Goal: Task Accomplishment & Management: Use online tool/utility

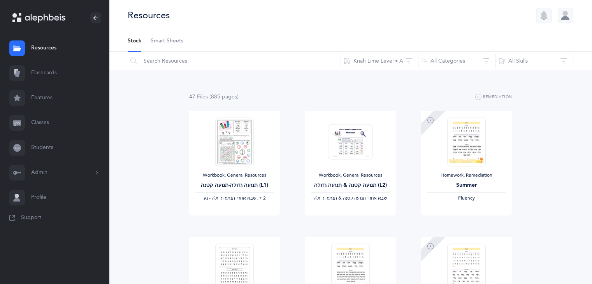
click at [49, 70] on link "Flashcards" at bounding box center [54, 73] width 109 height 25
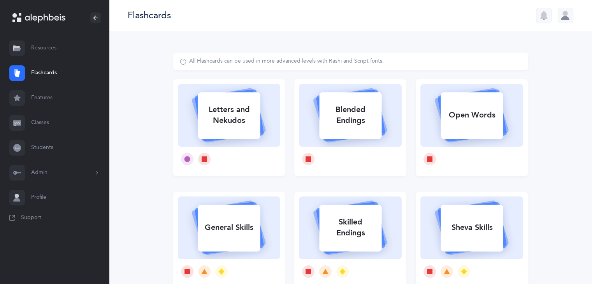
click at [339, 122] on div "Blended Endings" at bounding box center [350, 115] width 62 height 31
select select
select select "single"
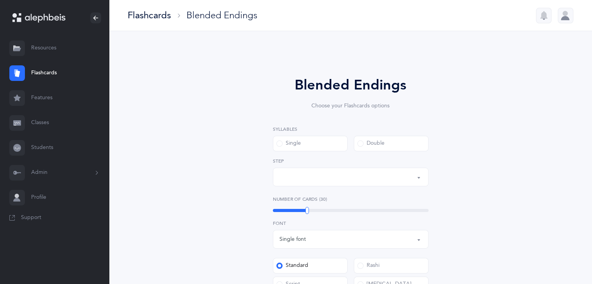
select select "28"
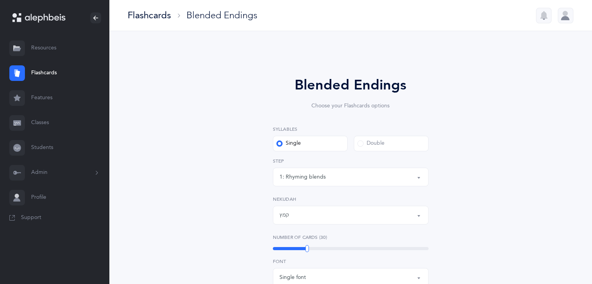
click at [365, 143] on div "Double" at bounding box center [370, 144] width 27 height 8
click at [0, 0] on input "Double" at bounding box center [0, 0] width 0 height 0
click at [374, 178] on div "6: Rhyming, same last syllable" at bounding box center [350, 176] width 142 height 13
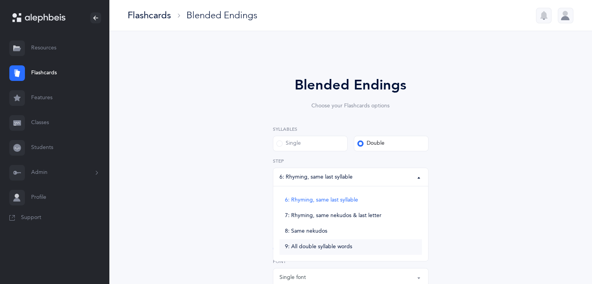
click at [374, 245] on link "9: All double syllable words" at bounding box center [350, 247] width 142 height 16
select select "9"
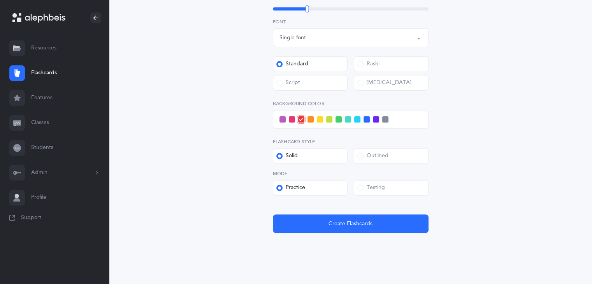
scroll to position [247, 0]
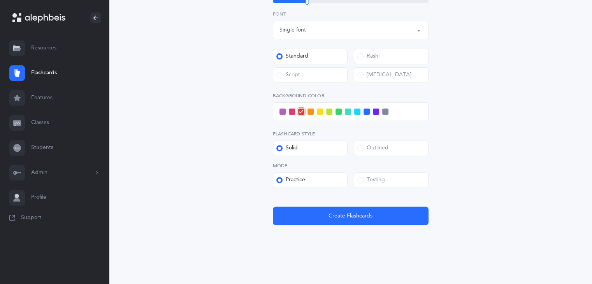
click at [330, 112] on span at bounding box center [329, 112] width 6 height 6
click at [0, 0] on input "checkbox" at bounding box center [0, 0] width 0 height 0
click at [391, 148] on label "Outlined" at bounding box center [391, 148] width 75 height 16
click at [0, 0] on input "Outlined" at bounding box center [0, 0] width 0 height 0
click at [399, 178] on label "Testing" at bounding box center [391, 180] width 75 height 16
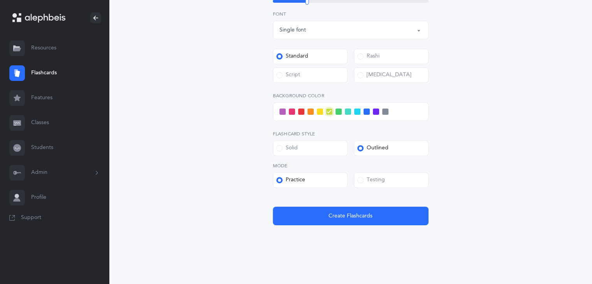
click at [0, 0] on input "Testing" at bounding box center [0, 0] width 0 height 0
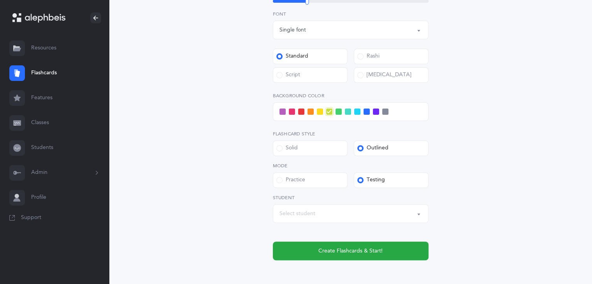
click at [418, 212] on button "Select student" at bounding box center [351, 213] width 156 height 19
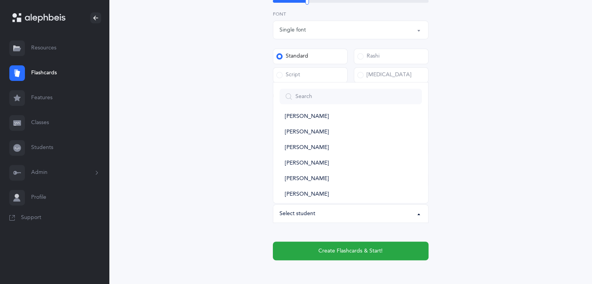
scroll to position [28, 0]
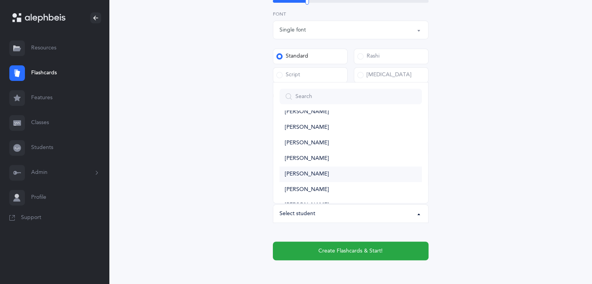
click at [395, 173] on link "Nochum Guberman" at bounding box center [350, 175] width 142 height 16
select select "13946"
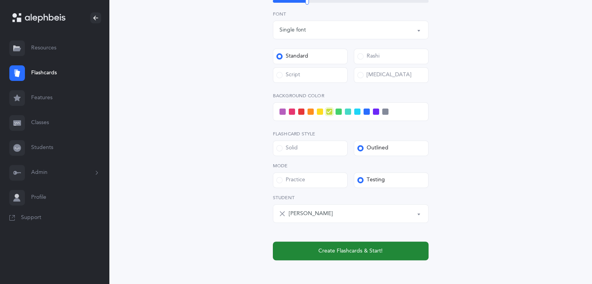
click at [366, 249] on span "Create Flashcards & Start!" at bounding box center [350, 251] width 64 height 8
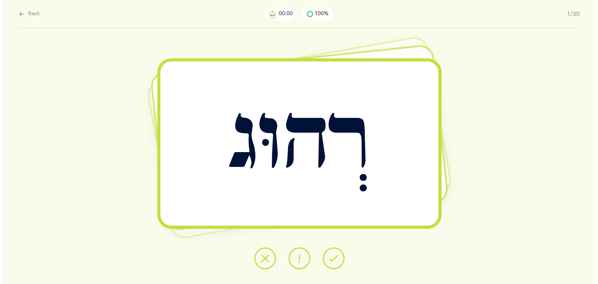
scroll to position [0, 0]
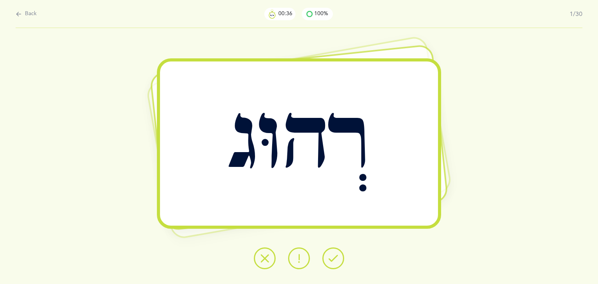
click at [328, 260] on button at bounding box center [333, 258] width 22 height 22
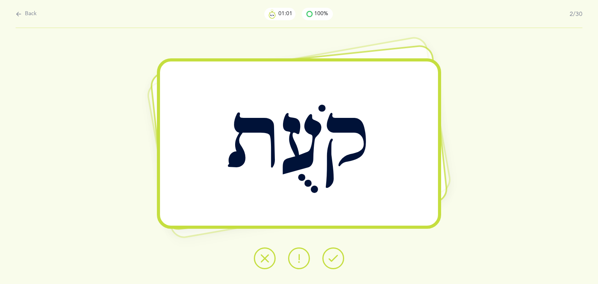
click at [328, 260] on button at bounding box center [333, 258] width 22 height 22
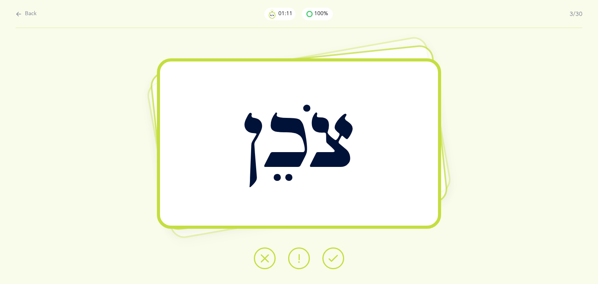
click at [328, 260] on button at bounding box center [333, 258] width 22 height 22
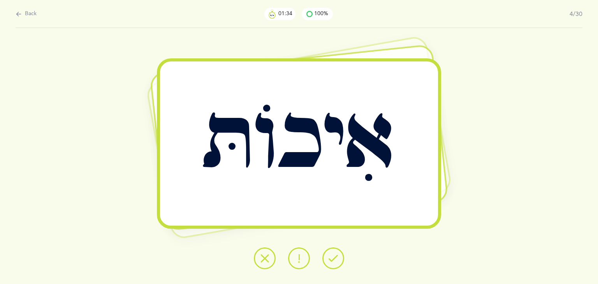
click at [300, 208] on div "אִיכוֹתּ" at bounding box center [299, 143] width 278 height 164
click at [261, 256] on icon at bounding box center [264, 258] width 9 height 9
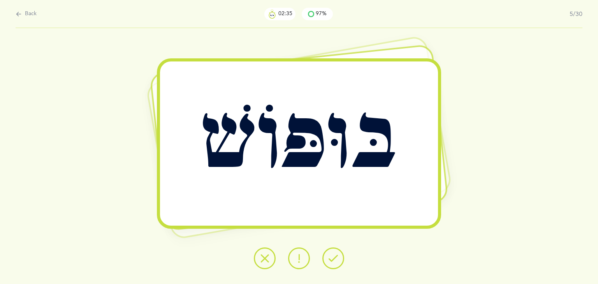
click at [332, 260] on icon at bounding box center [332, 258] width 9 height 9
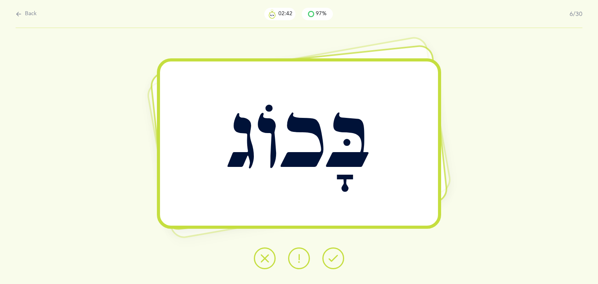
drag, startPoint x: 332, startPoint y: 260, endPoint x: 326, endPoint y: 261, distance: 5.7
click at [326, 261] on button at bounding box center [333, 258] width 22 height 22
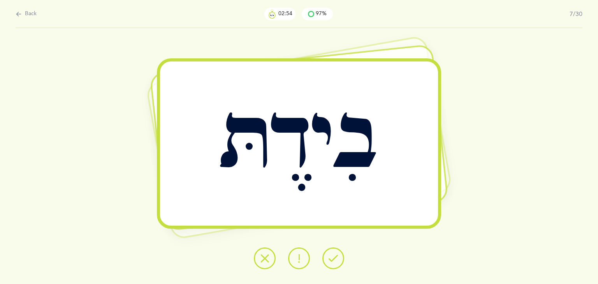
click at [326, 261] on button at bounding box center [333, 258] width 22 height 22
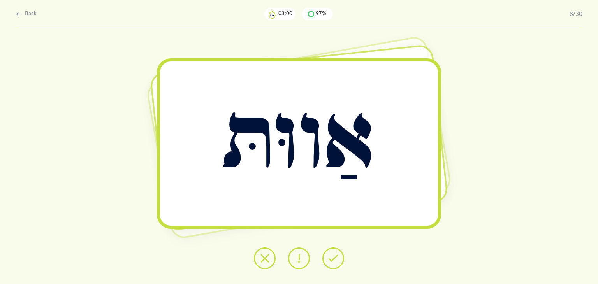
click at [326, 261] on button at bounding box center [333, 258] width 22 height 22
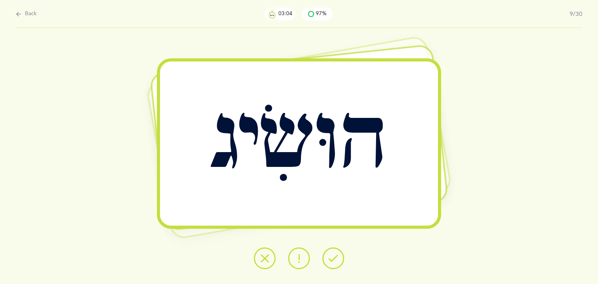
click at [326, 261] on button at bounding box center [333, 258] width 22 height 22
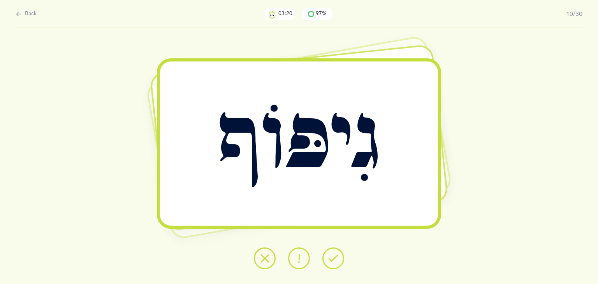
click at [326, 261] on button at bounding box center [333, 258] width 22 height 22
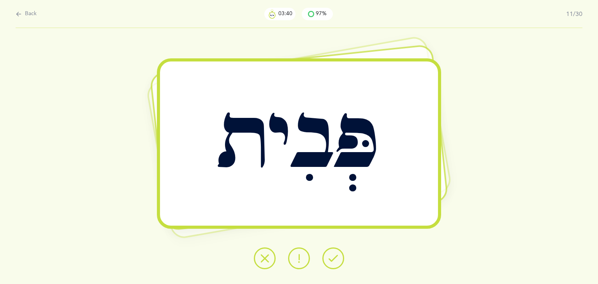
click at [337, 256] on icon at bounding box center [332, 258] width 9 height 9
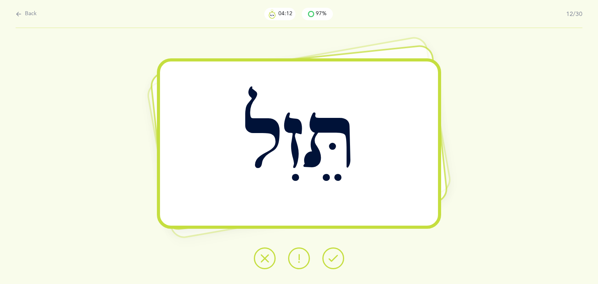
click at [331, 258] on icon at bounding box center [332, 258] width 9 height 9
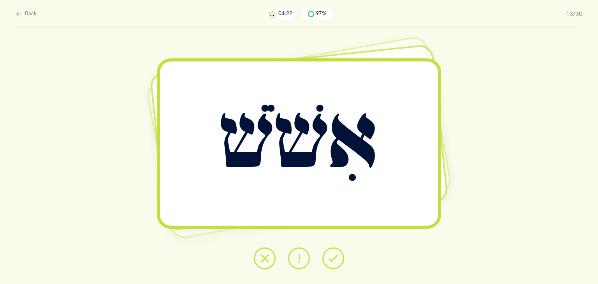
click at [267, 254] on icon at bounding box center [264, 258] width 9 height 9
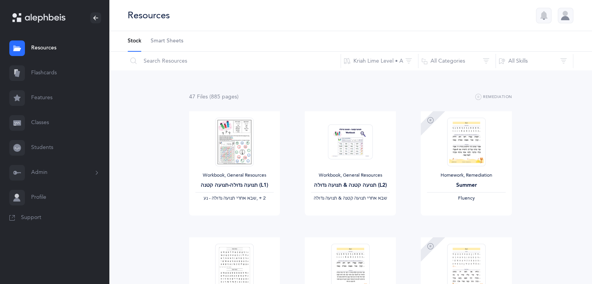
click at [33, 75] on link "Flashcards" at bounding box center [54, 73] width 109 height 25
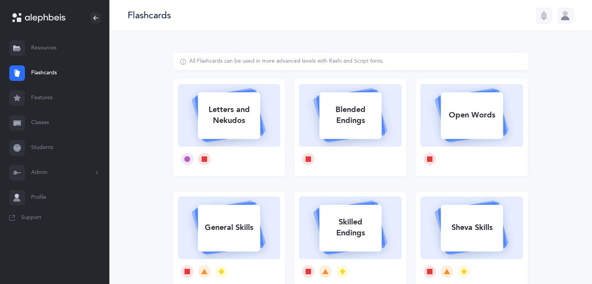
click at [265, 111] on icon at bounding box center [229, 114] width 93 height 65
select select
select select "single"
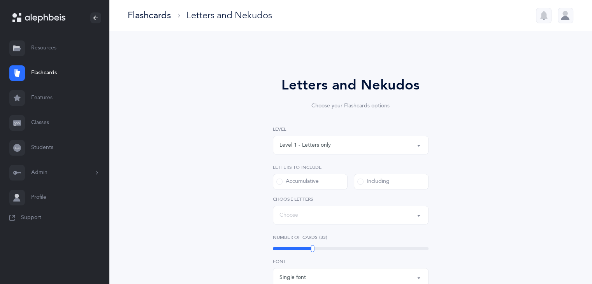
select select "27"
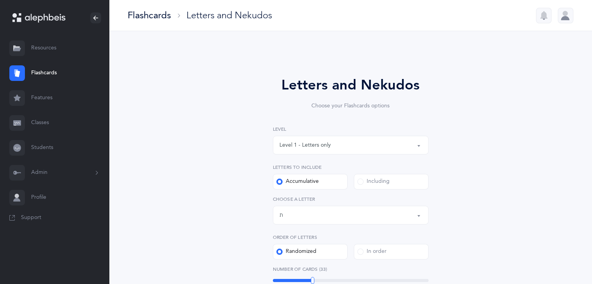
click at [354, 145] on div "Level 1 - Letters only" at bounding box center [350, 145] width 142 height 13
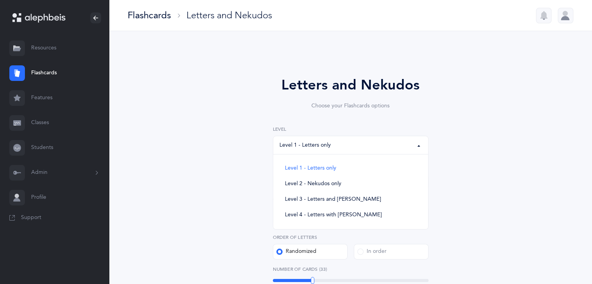
click at [478, 154] on div "Letters and Nekudos Choose your Flashcards options Level 1 - Letters only Level…" at bounding box center [350, 285] width 355 height 464
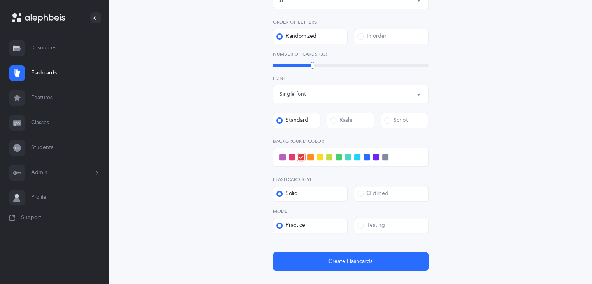
scroll to position [224, 0]
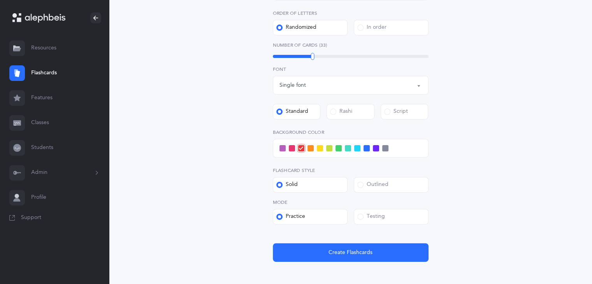
click at [394, 217] on label "Testing" at bounding box center [391, 217] width 75 height 16
click at [0, 0] on input "Testing" at bounding box center [0, 0] width 0 height 0
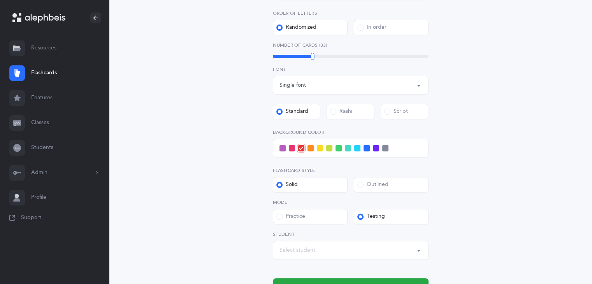
click at [318, 147] on span at bounding box center [320, 148] width 6 height 6
click at [0, 0] on input "checkbox" at bounding box center [0, 0] width 0 height 0
click at [409, 192] on label "Outlined" at bounding box center [391, 185] width 75 height 16
click at [0, 0] on input "Outlined" at bounding box center [0, 0] width 0 height 0
click at [418, 251] on button "Select student" at bounding box center [351, 250] width 156 height 19
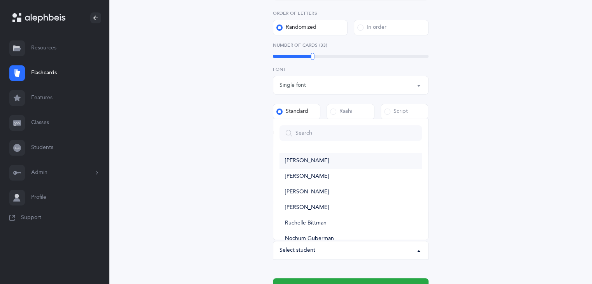
click at [358, 158] on link "[PERSON_NAME]" at bounding box center [350, 161] width 142 height 16
select select "13556"
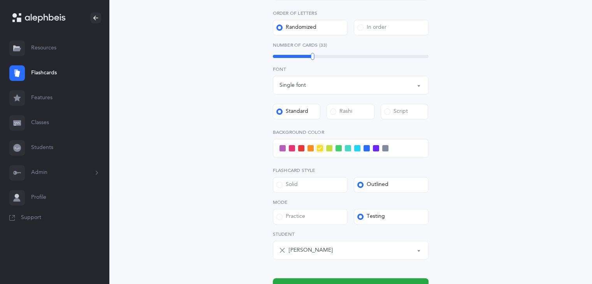
scroll to position [272, 0]
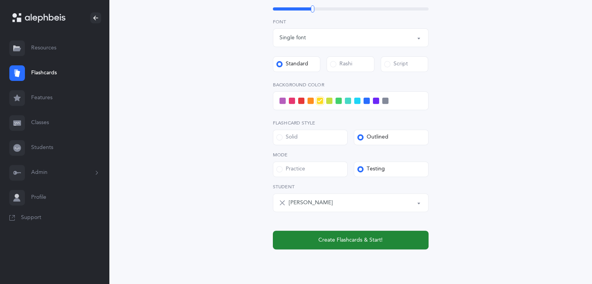
click at [344, 233] on button "Create Flashcards & Start!" at bounding box center [351, 240] width 156 height 19
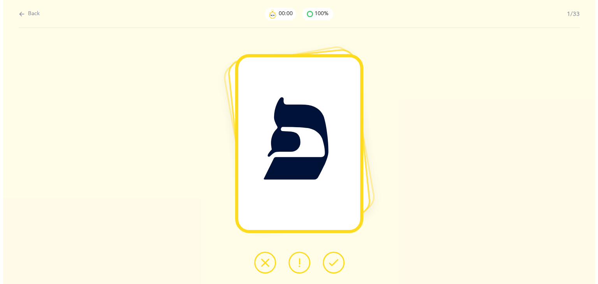
scroll to position [0, 0]
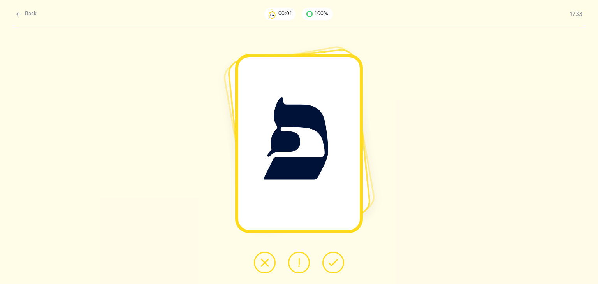
click at [344, 233] on div "פ" at bounding box center [299, 156] width 598 height 256
click at [264, 260] on icon at bounding box center [264, 262] width 9 height 9
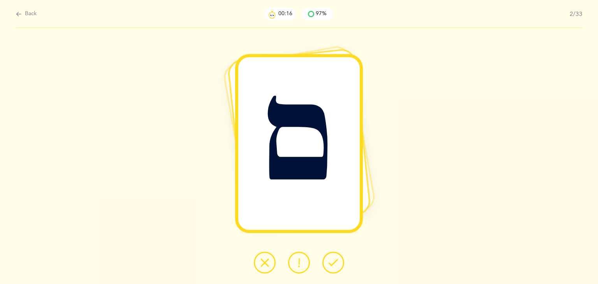
click at [338, 263] on button at bounding box center [333, 263] width 22 height 22
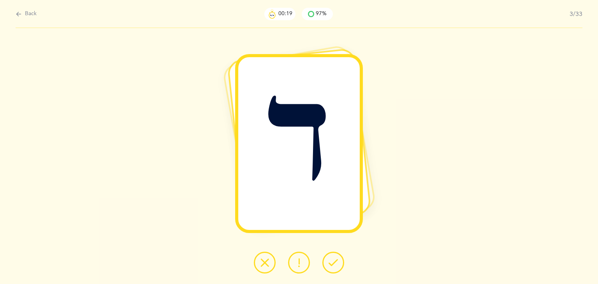
click at [338, 263] on button at bounding box center [333, 263] width 22 height 22
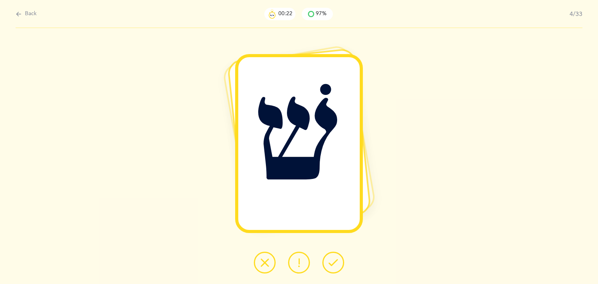
click at [338, 263] on button at bounding box center [333, 263] width 22 height 22
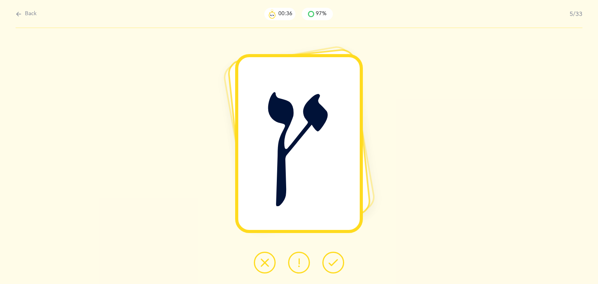
click at [264, 262] on icon at bounding box center [264, 262] width 9 height 9
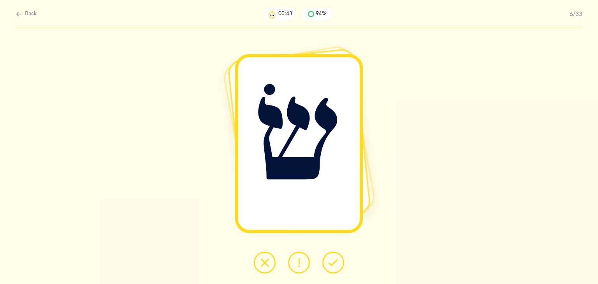
click at [334, 263] on icon at bounding box center [332, 262] width 9 height 9
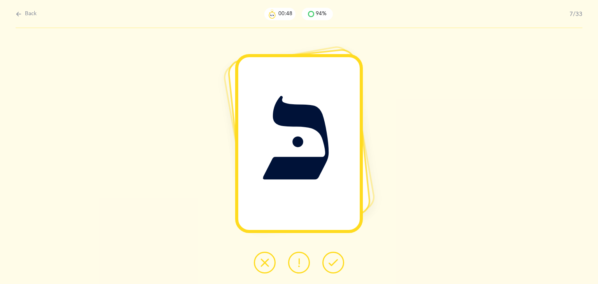
click at [334, 263] on icon at bounding box center [332, 262] width 9 height 9
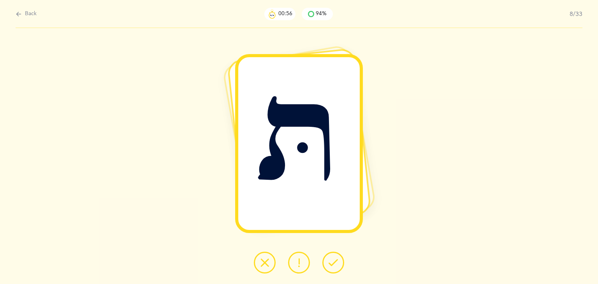
click at [334, 263] on icon at bounding box center [332, 262] width 9 height 9
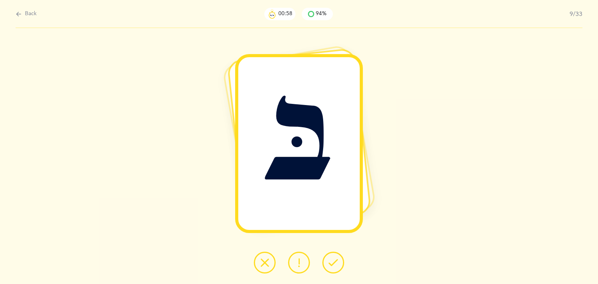
click at [330, 263] on icon at bounding box center [332, 262] width 9 height 9
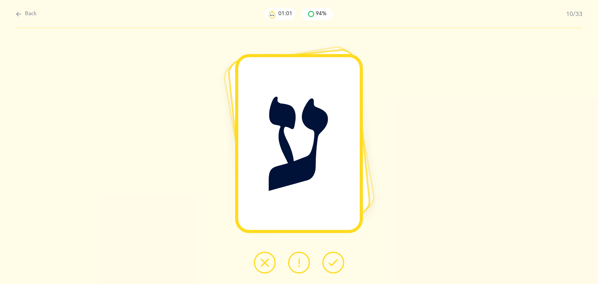
click at [330, 263] on icon at bounding box center [332, 262] width 9 height 9
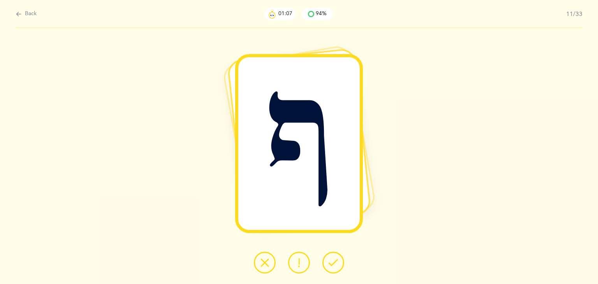
click at [268, 257] on button at bounding box center [265, 263] width 22 height 22
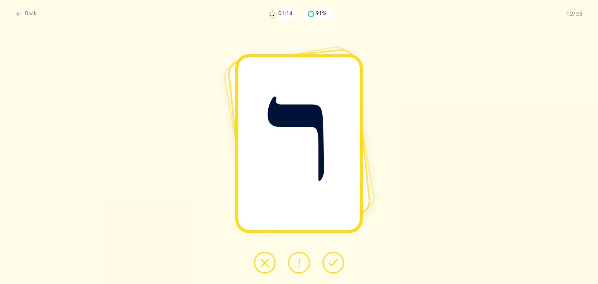
click at [266, 260] on icon at bounding box center [264, 262] width 9 height 9
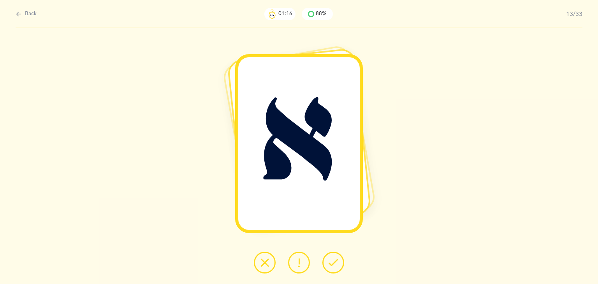
click at [333, 266] on icon at bounding box center [332, 262] width 9 height 9
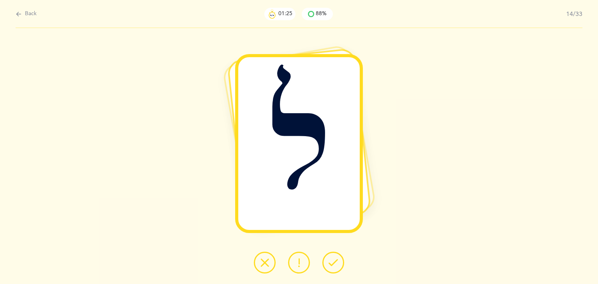
click at [298, 258] on icon at bounding box center [298, 262] width 9 height 9
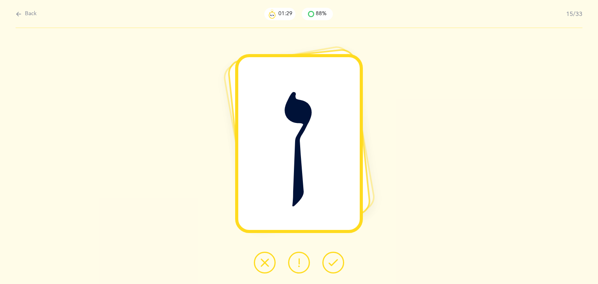
click at [328, 264] on icon at bounding box center [332, 262] width 9 height 9
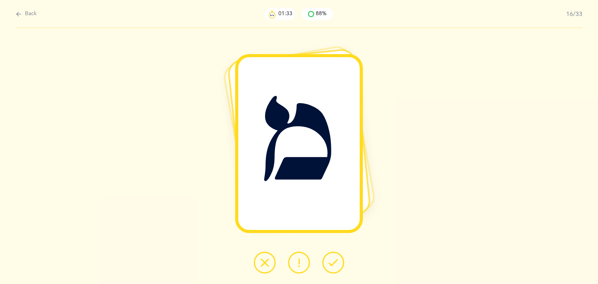
click at [328, 264] on icon at bounding box center [332, 262] width 9 height 9
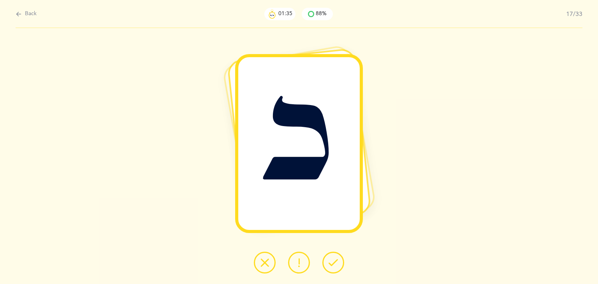
click at [328, 264] on icon at bounding box center [332, 262] width 9 height 9
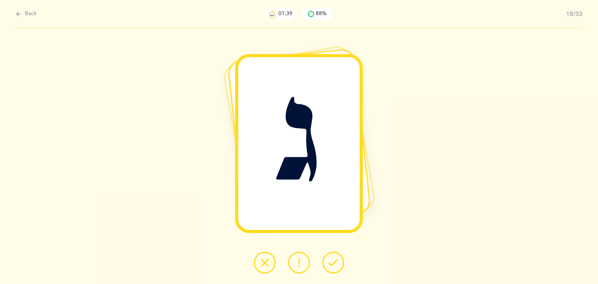
click at [328, 264] on icon at bounding box center [332, 262] width 9 height 9
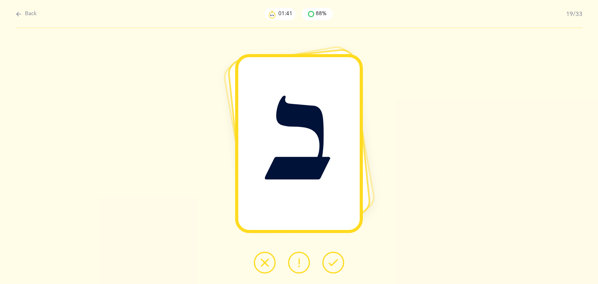
click at [328, 264] on icon at bounding box center [332, 262] width 9 height 9
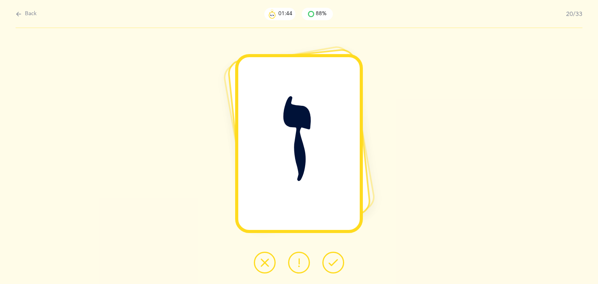
click at [328, 264] on icon at bounding box center [332, 262] width 9 height 9
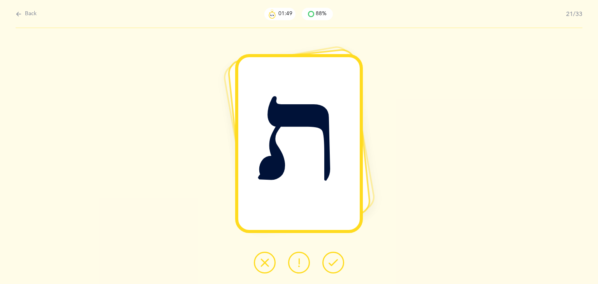
click at [265, 258] on icon at bounding box center [264, 262] width 9 height 9
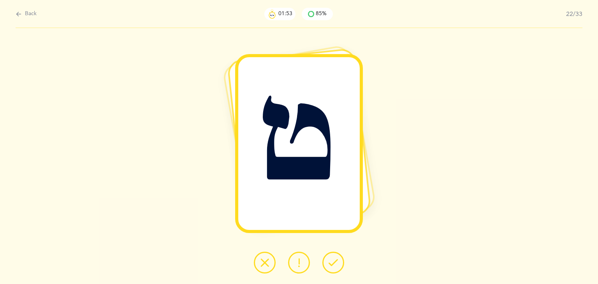
click at [339, 266] on button at bounding box center [333, 263] width 22 height 22
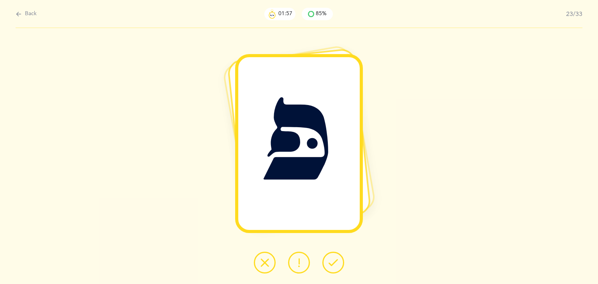
click at [269, 258] on icon at bounding box center [264, 262] width 9 height 9
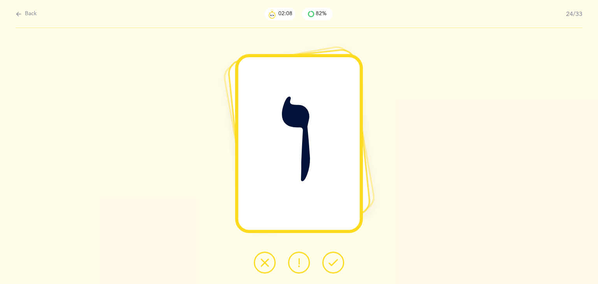
click at [269, 260] on icon at bounding box center [264, 262] width 9 height 9
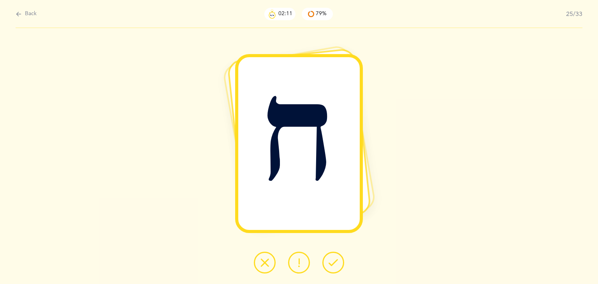
click at [333, 267] on icon at bounding box center [332, 262] width 9 height 9
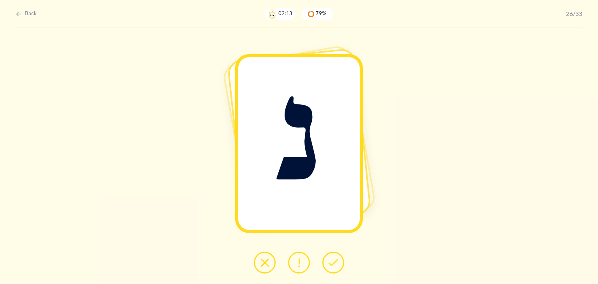
click at [333, 267] on icon at bounding box center [332, 262] width 9 height 9
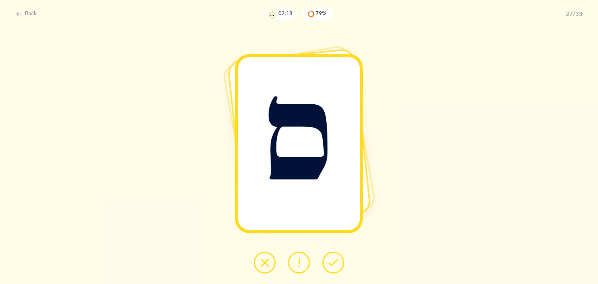
click at [304, 260] on button at bounding box center [299, 263] width 22 height 22
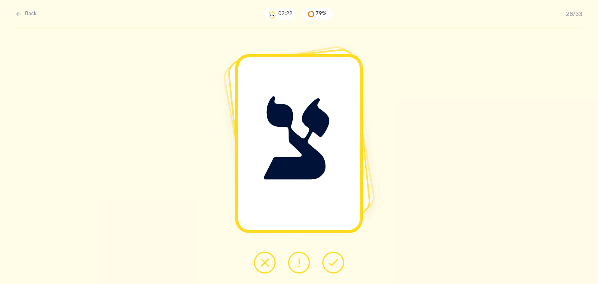
click at [330, 266] on icon at bounding box center [332, 262] width 9 height 9
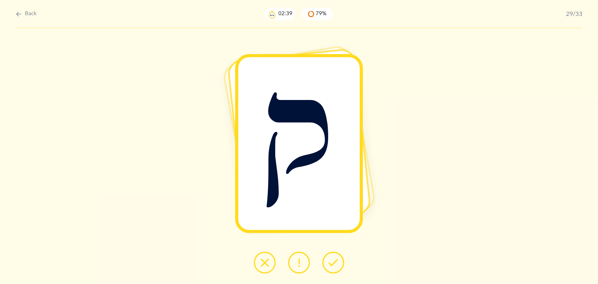
click at [263, 263] on icon at bounding box center [264, 262] width 9 height 9
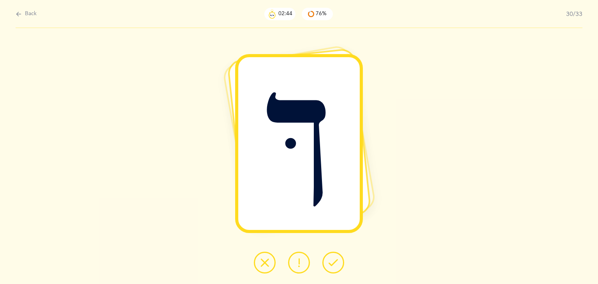
click at [264, 258] on icon at bounding box center [264, 262] width 9 height 9
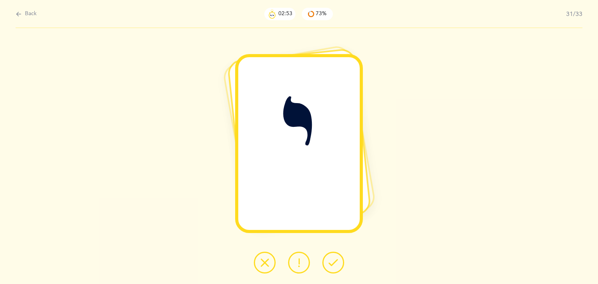
click at [265, 256] on button at bounding box center [265, 263] width 22 height 22
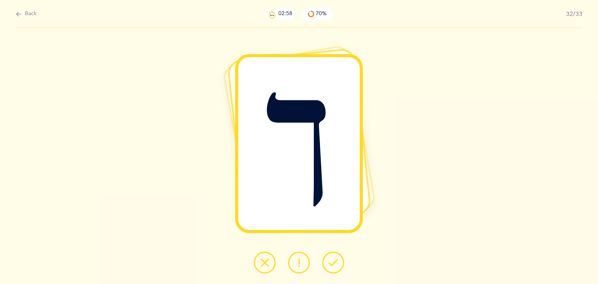
click at [327, 259] on button at bounding box center [333, 263] width 22 height 22
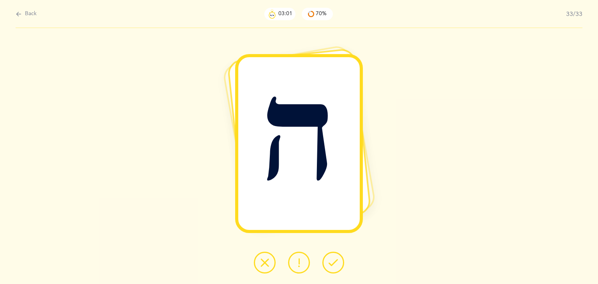
click at [327, 259] on button at bounding box center [333, 263] width 22 height 22
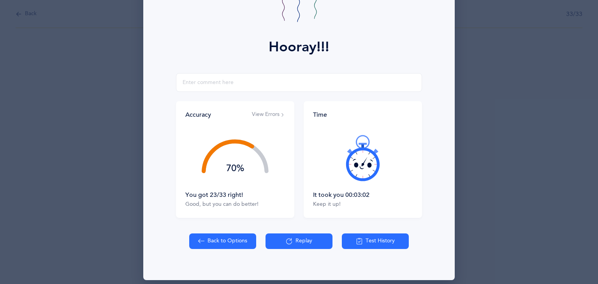
scroll to position [86, 0]
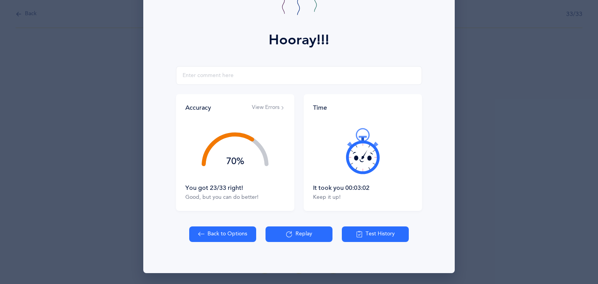
click at [366, 238] on button "Test History" at bounding box center [375, 234] width 67 height 16
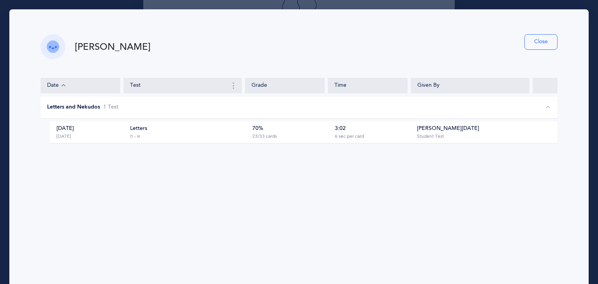
click at [404, 133] on div "3:02 6 sec per card" at bounding box center [370, 132] width 78 height 15
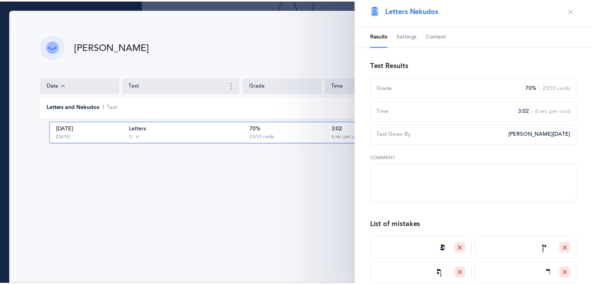
scroll to position [0, 0]
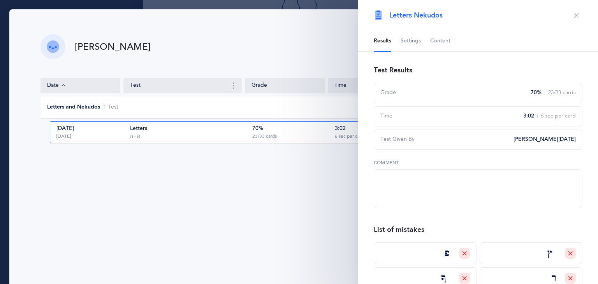
click at [574, 14] on button "button" at bounding box center [576, 15] width 12 height 12
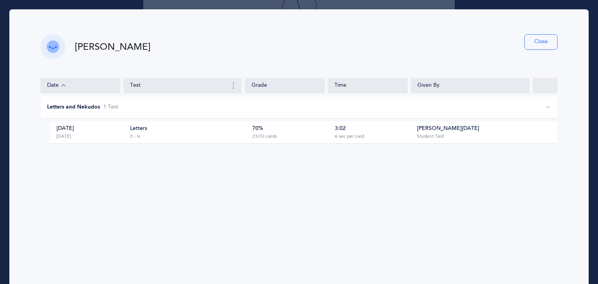
click at [539, 35] on button "Close" at bounding box center [540, 42] width 33 height 16
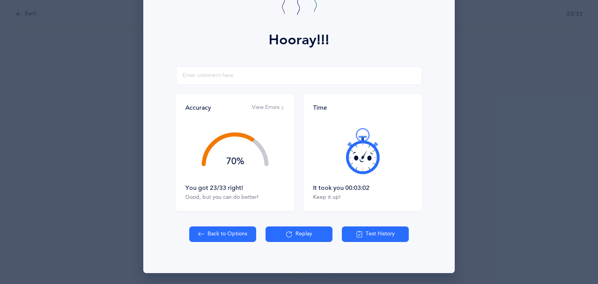
click at [216, 239] on button "Back to Options" at bounding box center [222, 234] width 67 height 16
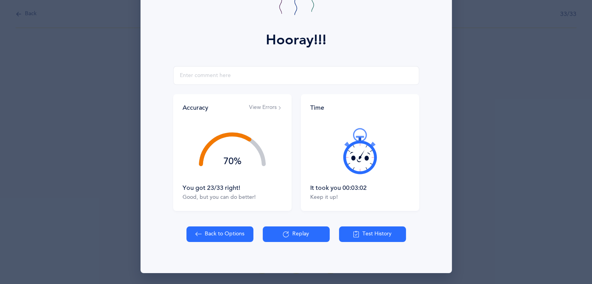
select select "27"
select select "single"
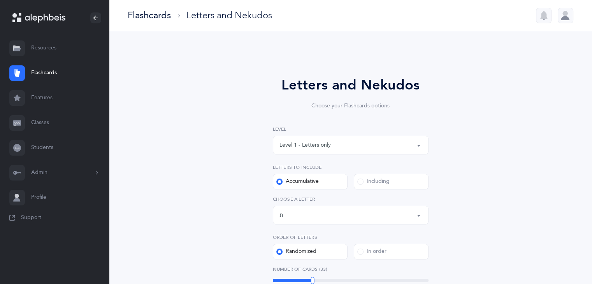
click at [40, 149] on link "Students" at bounding box center [54, 147] width 109 height 25
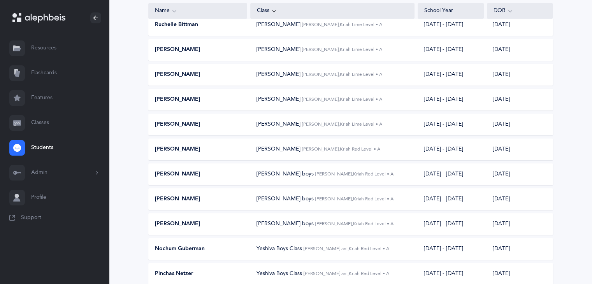
scroll to position [93, 0]
click at [409, 221] on div "[PERSON_NAME] boys [PERSON_NAME], Kriah Red Level • A" at bounding box center [332, 223] width 164 height 8
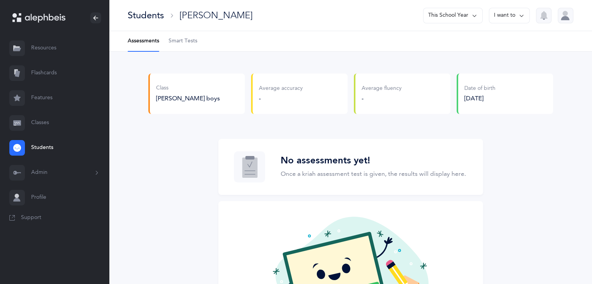
click at [186, 40] on span "Smart Tests" at bounding box center [182, 41] width 29 height 8
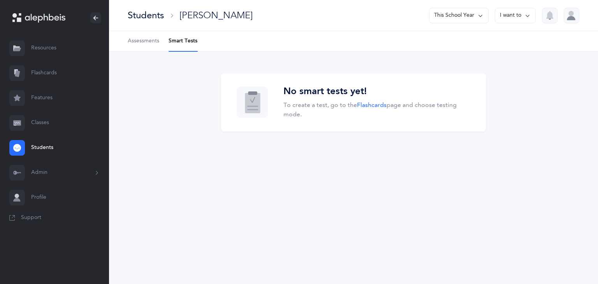
click at [42, 72] on link "Flashcards" at bounding box center [54, 73] width 109 height 25
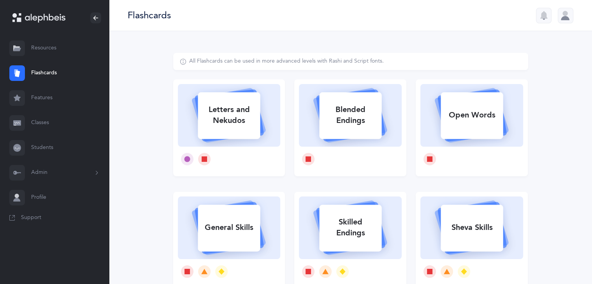
click at [224, 107] on div "Letters and Nekudos" at bounding box center [229, 115] width 62 height 31
select select "27"
select select "single"
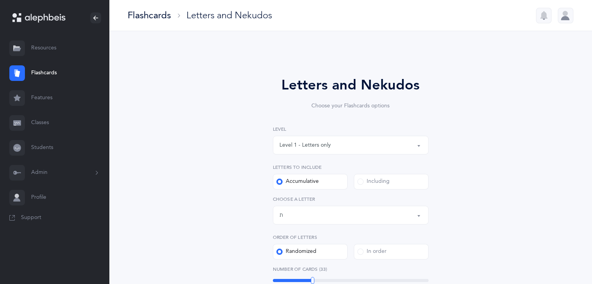
click at [348, 218] on div "Letters up until: ת" at bounding box center [350, 215] width 142 height 13
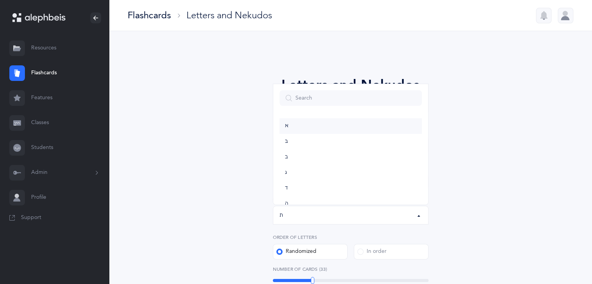
click at [322, 123] on link "א" at bounding box center [350, 126] width 142 height 16
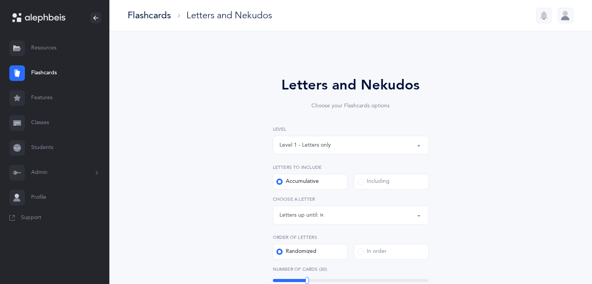
click at [350, 217] on div "Letters up until: א" at bounding box center [350, 215] width 142 height 13
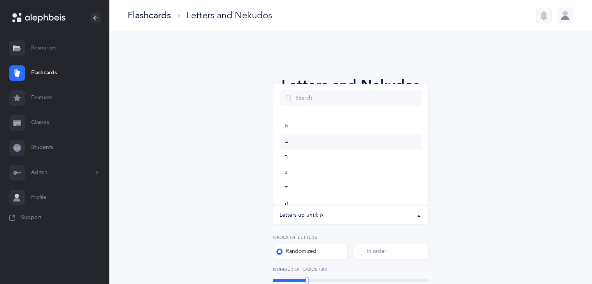
click at [309, 145] on link "בּ" at bounding box center [350, 142] width 142 height 16
select select "81"
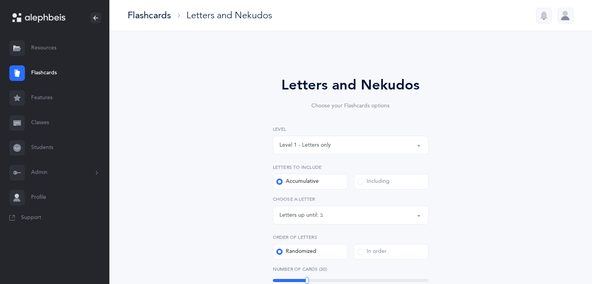
click at [375, 182] on div "Including" at bounding box center [373, 182] width 32 height 8
click at [0, 0] on input "Including" at bounding box center [0, 0] width 0 height 0
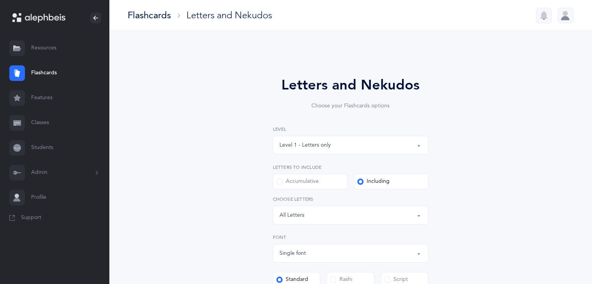
click at [357, 217] on div "Letters: All Letters" at bounding box center [350, 215] width 142 height 13
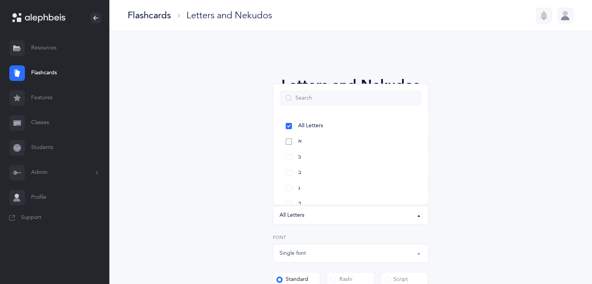
click at [324, 145] on link "א" at bounding box center [350, 142] width 142 height 16
select select "1"
click at [322, 155] on link "בּ" at bounding box center [350, 157] width 142 height 16
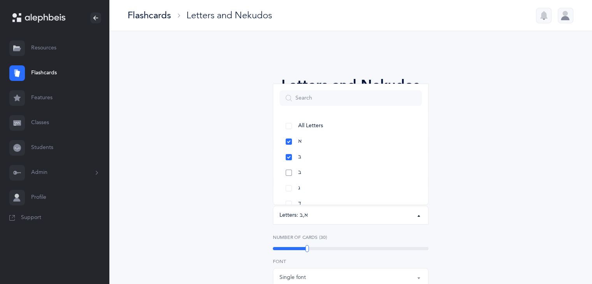
click at [324, 172] on link "ב" at bounding box center [350, 173] width 142 height 16
click at [321, 188] on link "ג" at bounding box center [350, 189] width 142 height 16
click at [318, 128] on link "ד" at bounding box center [350, 130] width 142 height 16
click at [314, 146] on link "ה" at bounding box center [350, 146] width 142 height 16
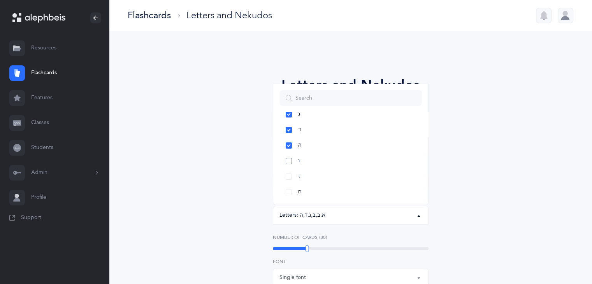
click at [315, 163] on link "ו" at bounding box center [350, 161] width 142 height 16
click at [313, 176] on link "ז" at bounding box center [350, 177] width 142 height 16
click at [313, 192] on link "ח" at bounding box center [350, 192] width 142 height 16
click at [316, 140] on link "ט" at bounding box center [350, 140] width 142 height 16
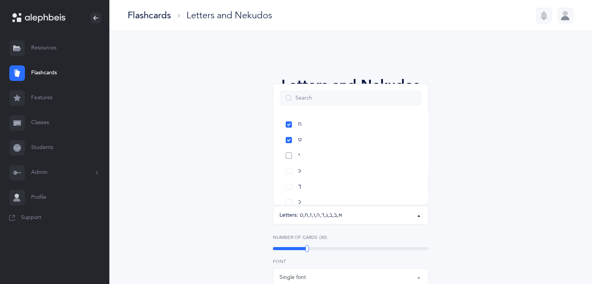
click at [316, 150] on link "י" at bounding box center [350, 156] width 142 height 16
click at [319, 168] on link "כּ" at bounding box center [350, 171] width 142 height 16
click at [339, 159] on link "ל" at bounding box center [350, 162] width 142 height 16
click at [335, 173] on link "מ" at bounding box center [350, 177] width 142 height 16
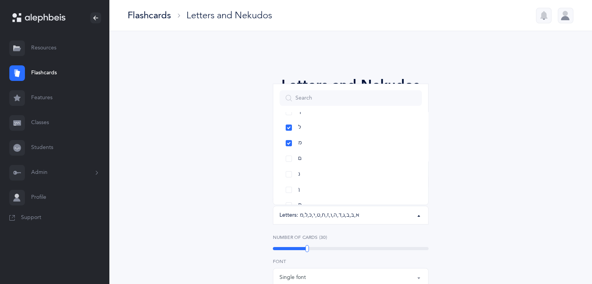
scroll to position [269, 0]
click at [325, 153] on link "נ" at bounding box center [350, 153] width 142 height 16
click at [314, 187] on link "ס" at bounding box center [350, 184] width 142 height 16
click at [312, 198] on link "ע" at bounding box center [350, 200] width 142 height 16
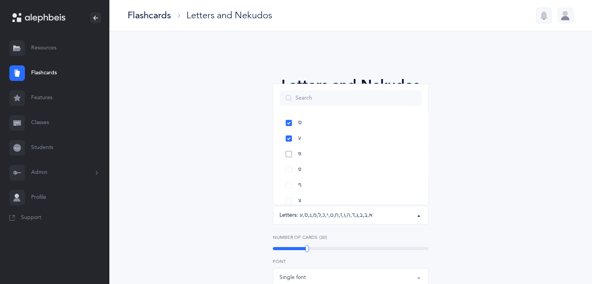
click at [349, 156] on link "פּ" at bounding box center [350, 154] width 142 height 16
click at [348, 195] on link "צ" at bounding box center [350, 201] width 142 height 16
click at [365, 156] on link "ק" at bounding box center [350, 162] width 142 height 16
click at [359, 175] on link "ר" at bounding box center [350, 178] width 142 height 16
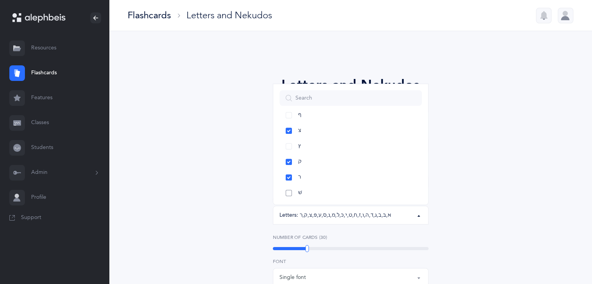
click at [356, 191] on link "שׁ" at bounding box center [350, 193] width 142 height 16
click at [364, 175] on link "תּ" at bounding box center [350, 176] width 142 height 16
click at [493, 167] on div "Letters and Nekudos Choose your Flashcards options Level 1 - Letters only Level…" at bounding box center [350, 286] width 355 height 467
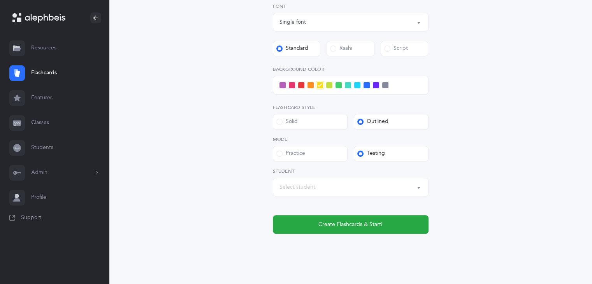
scroll to position [260, 0]
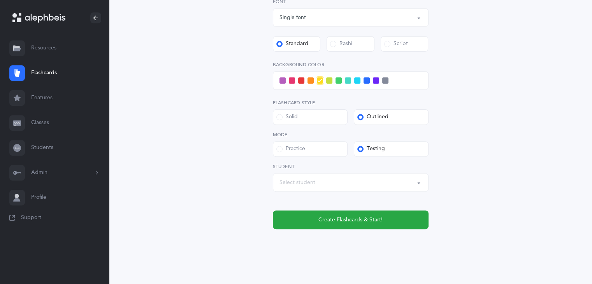
click at [417, 177] on div "Select student" at bounding box center [350, 182] width 142 height 13
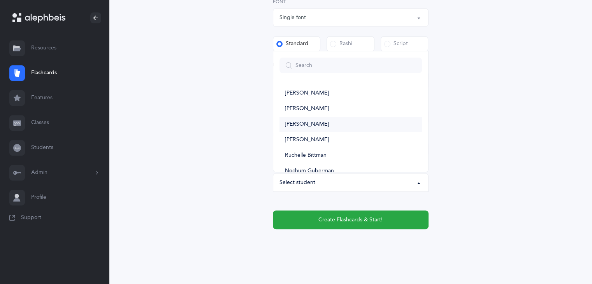
click at [351, 123] on link "[PERSON_NAME]" at bounding box center [350, 125] width 142 height 16
select select "13767"
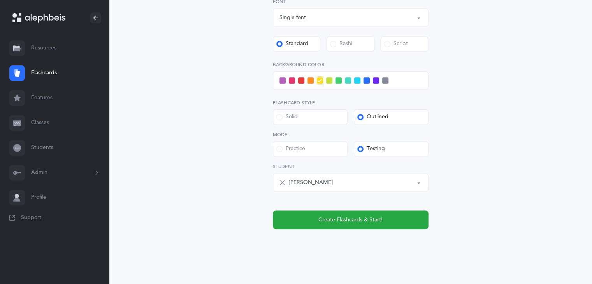
click at [365, 78] on span at bounding box center [366, 80] width 6 height 6
click at [0, 0] on input "checkbox" at bounding box center [0, 0] width 0 height 0
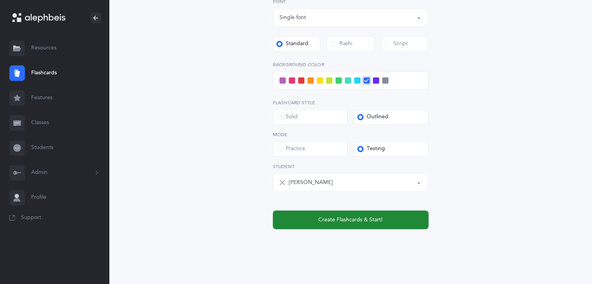
click at [338, 221] on span "Create Flashcards & Start!" at bounding box center [350, 220] width 64 height 8
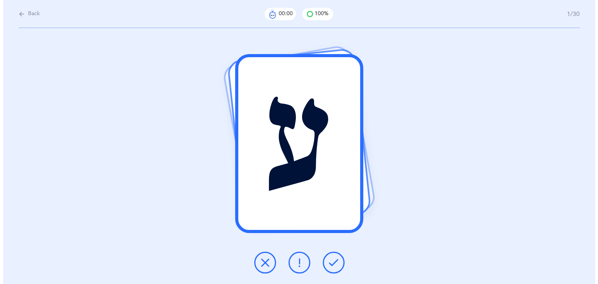
scroll to position [0, 0]
click at [265, 267] on icon at bounding box center [264, 262] width 9 height 9
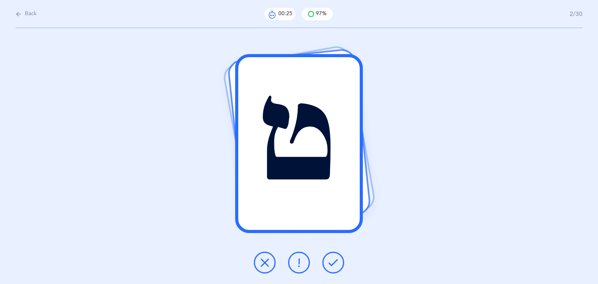
click at [335, 265] on icon at bounding box center [332, 262] width 9 height 9
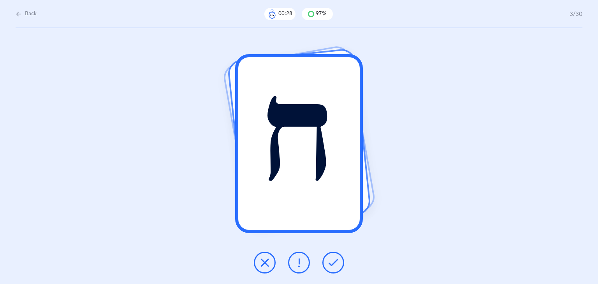
click at [335, 265] on icon at bounding box center [332, 262] width 9 height 9
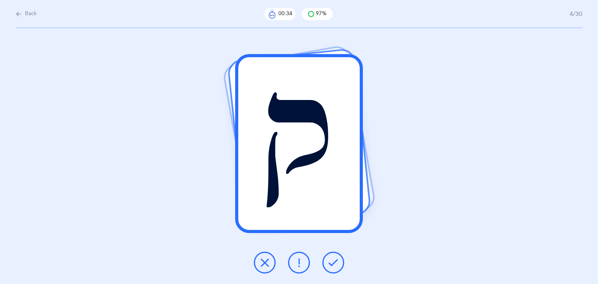
click at [262, 258] on icon at bounding box center [264, 262] width 9 height 9
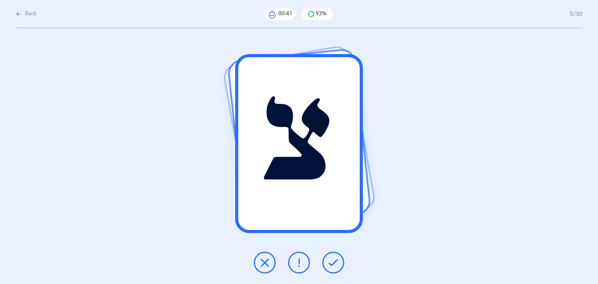
click at [262, 265] on icon at bounding box center [264, 262] width 9 height 9
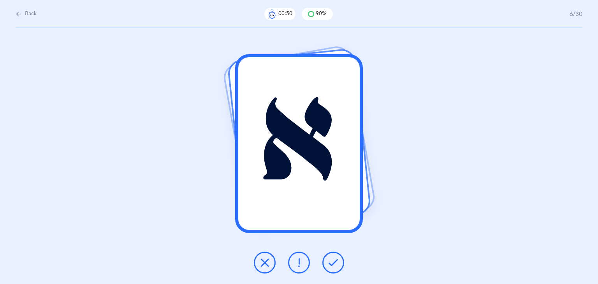
click at [335, 262] on icon at bounding box center [332, 262] width 9 height 9
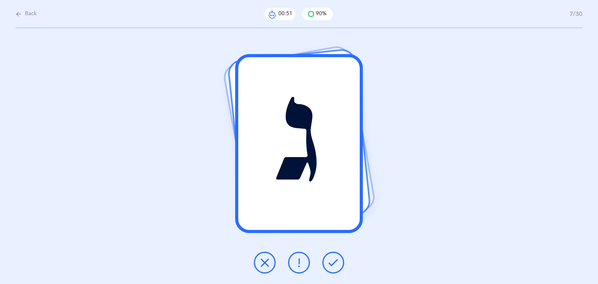
click at [335, 262] on icon at bounding box center [332, 262] width 9 height 9
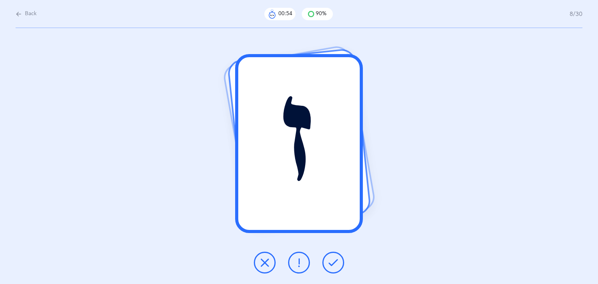
click at [335, 262] on icon at bounding box center [332, 262] width 9 height 9
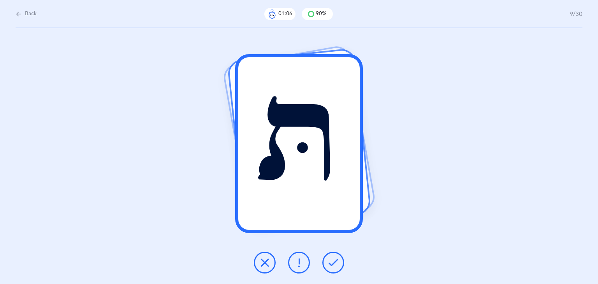
click at [269, 260] on button at bounding box center [265, 263] width 22 height 22
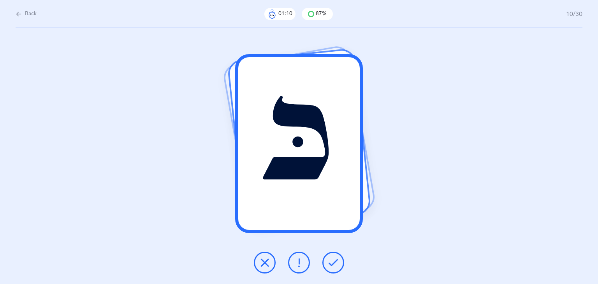
click at [333, 267] on icon at bounding box center [332, 262] width 9 height 9
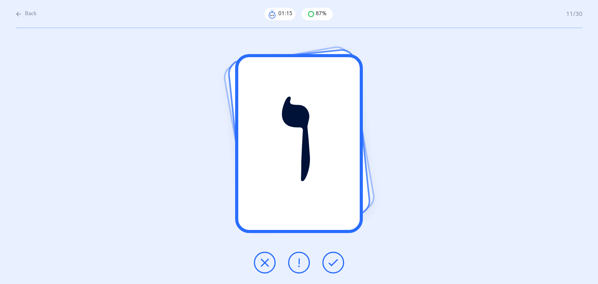
click at [333, 267] on icon at bounding box center [332, 262] width 9 height 9
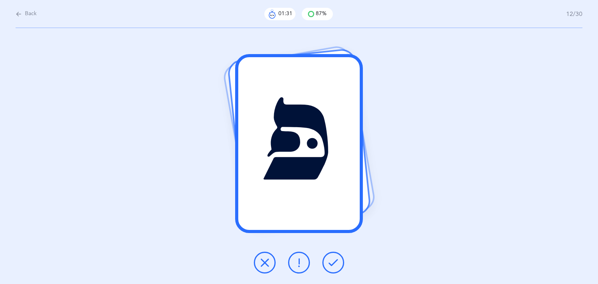
click at [265, 265] on icon at bounding box center [264, 262] width 9 height 9
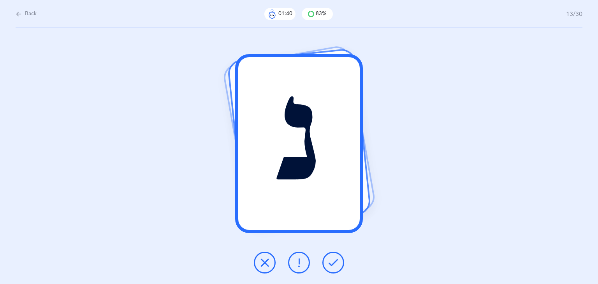
click at [294, 258] on button at bounding box center [299, 263] width 22 height 22
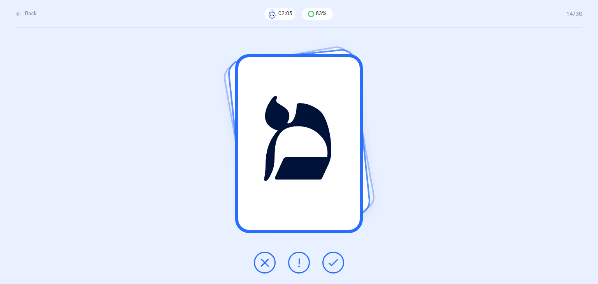
click at [260, 262] on icon at bounding box center [264, 262] width 9 height 9
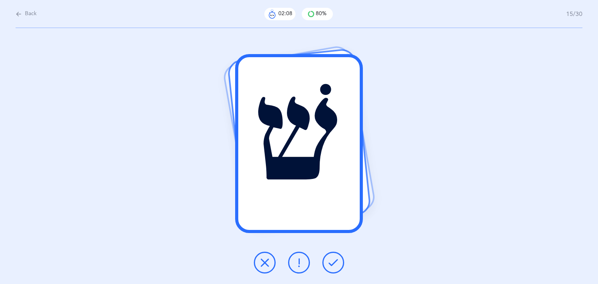
click at [264, 260] on icon at bounding box center [264, 262] width 9 height 9
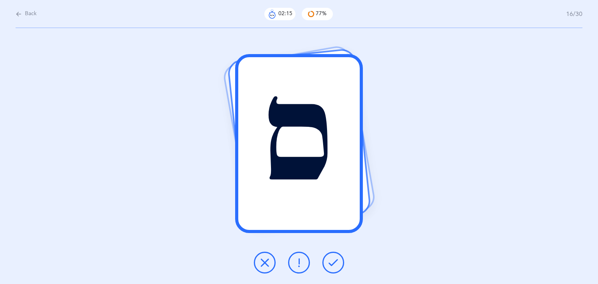
click at [269, 259] on icon at bounding box center [264, 262] width 9 height 9
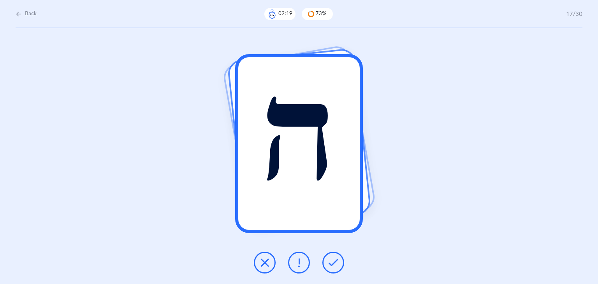
click at [325, 259] on button at bounding box center [333, 263] width 22 height 22
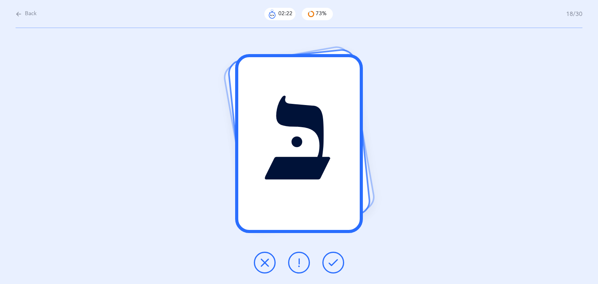
click at [325, 259] on button at bounding box center [333, 263] width 22 height 22
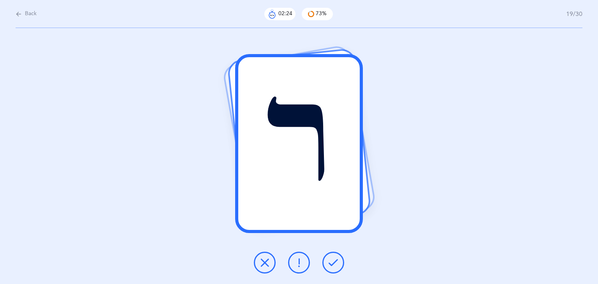
click at [325, 259] on button at bounding box center [333, 263] width 22 height 22
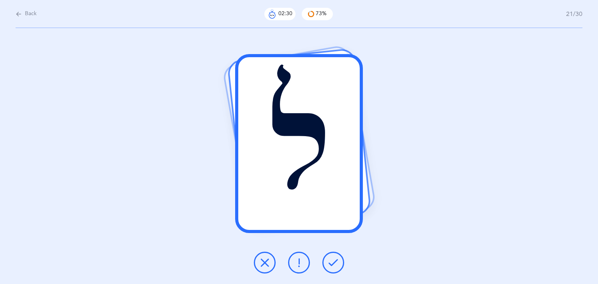
click at [325, 259] on button at bounding box center [333, 263] width 22 height 22
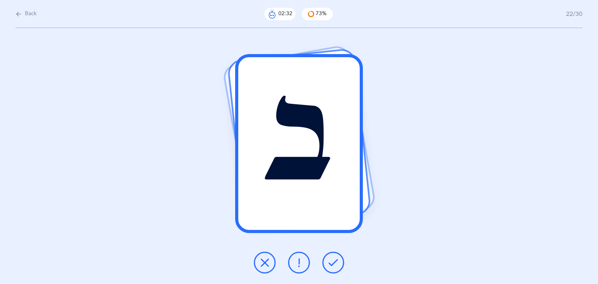
click at [325, 259] on button at bounding box center [333, 263] width 22 height 22
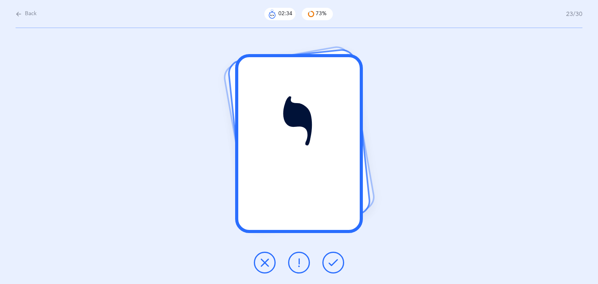
click at [325, 259] on button at bounding box center [333, 263] width 22 height 22
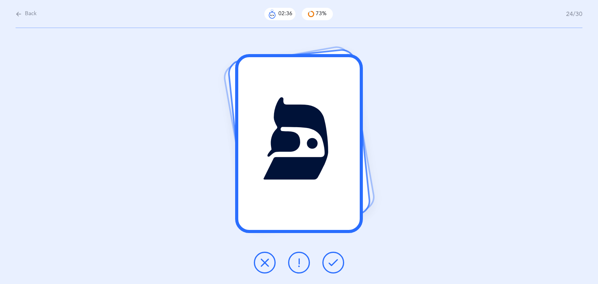
click at [325, 259] on button at bounding box center [333, 263] width 22 height 22
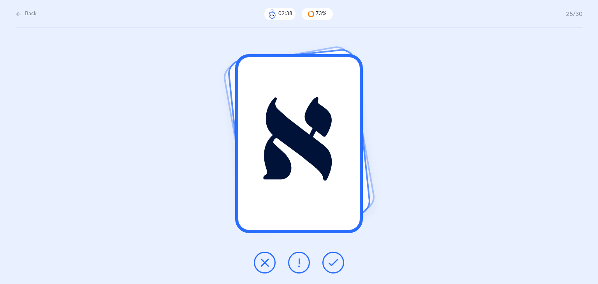
click at [325, 259] on button at bounding box center [333, 263] width 22 height 22
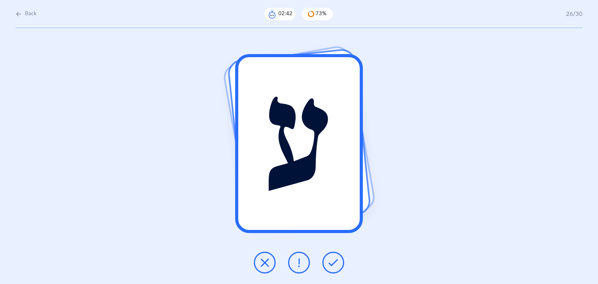
click at [269, 258] on icon at bounding box center [264, 262] width 9 height 9
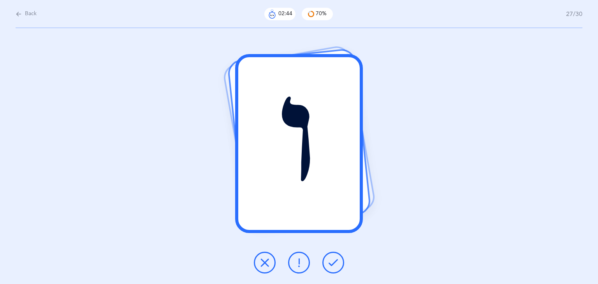
click at [333, 264] on icon at bounding box center [332, 262] width 9 height 9
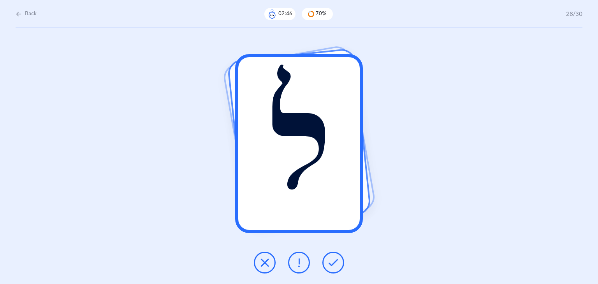
click at [333, 264] on icon at bounding box center [332, 262] width 9 height 9
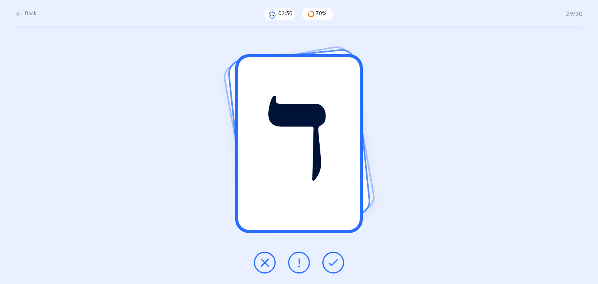
click at [300, 262] on icon at bounding box center [298, 262] width 9 height 9
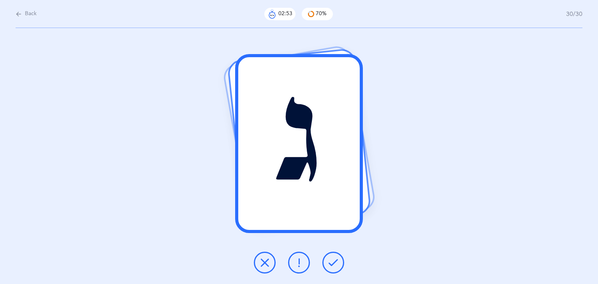
click at [328, 267] on button at bounding box center [333, 263] width 22 height 22
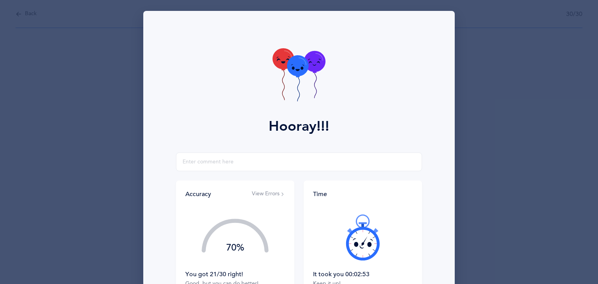
click at [328, 267] on div at bounding box center [363, 237] width 100 height 65
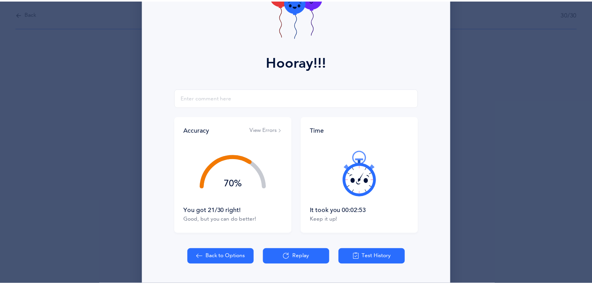
scroll to position [86, 0]
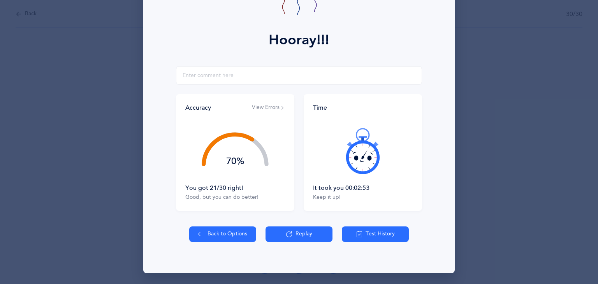
click at [383, 235] on button "Test History" at bounding box center [375, 234] width 67 height 16
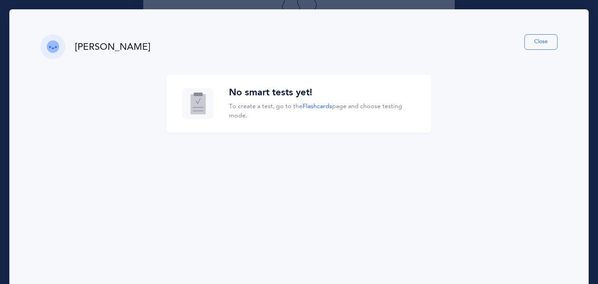
click at [531, 40] on button "Close" at bounding box center [540, 42] width 33 height 16
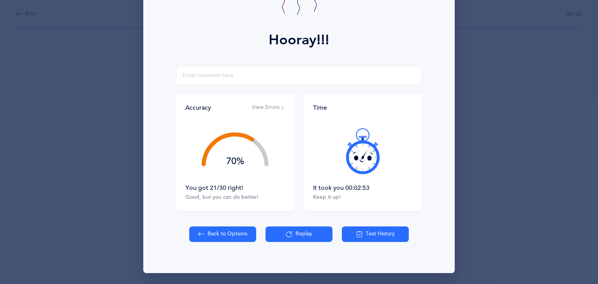
click at [272, 107] on button "View Errors" at bounding box center [268, 108] width 33 height 8
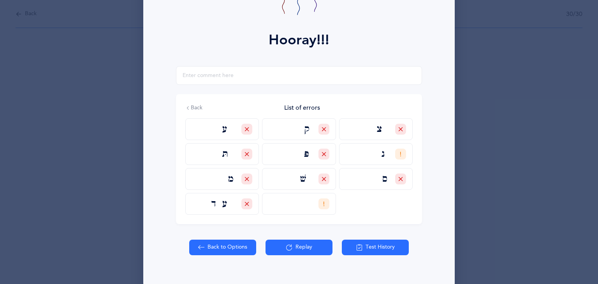
click at [227, 250] on button "Back to Options" at bounding box center [222, 248] width 67 height 16
select select "1"
select select "single"
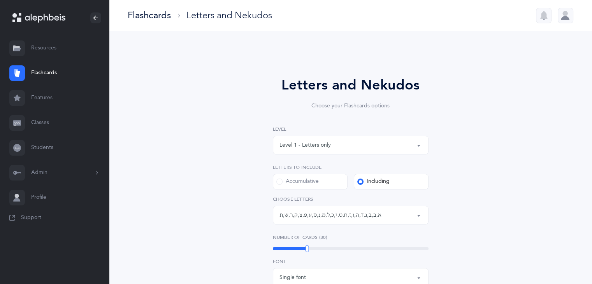
click at [40, 145] on link "Students" at bounding box center [54, 147] width 109 height 25
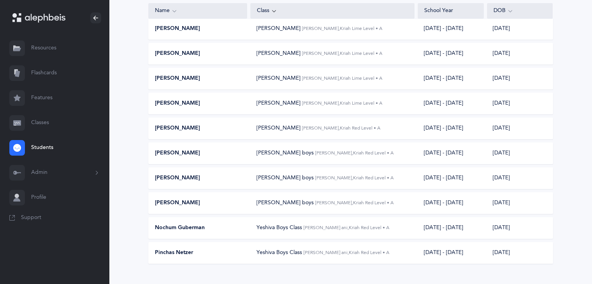
scroll to position [128, 0]
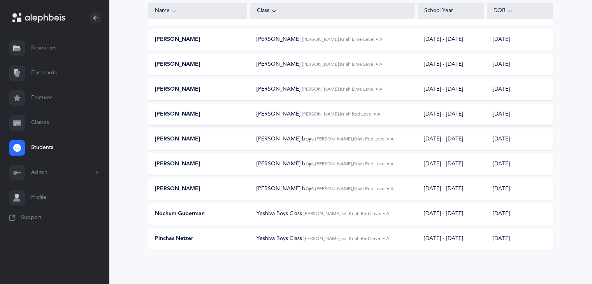
click at [258, 167] on span "[PERSON_NAME] boys" at bounding box center [284, 164] width 57 height 6
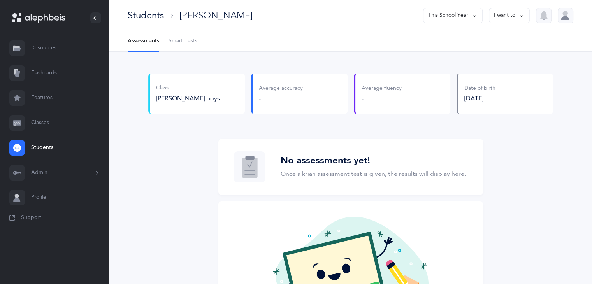
click at [180, 41] on span "Smart Tests" at bounding box center [182, 41] width 29 height 8
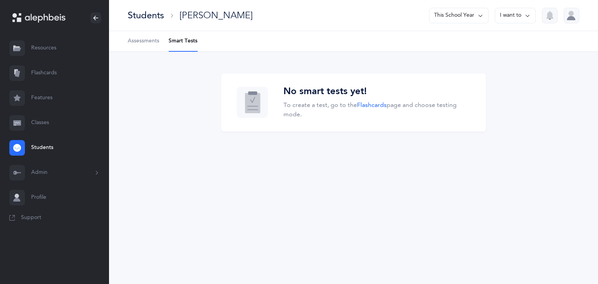
click at [47, 70] on link "Flashcards" at bounding box center [54, 73] width 109 height 25
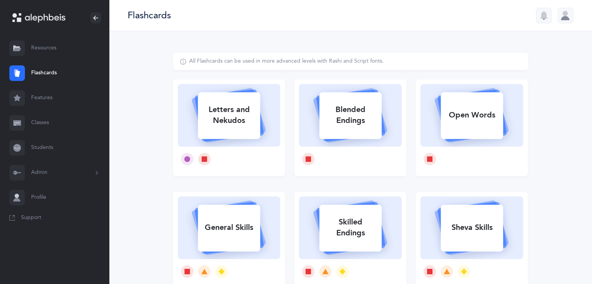
click at [242, 119] on div "Letters and Nekudos" at bounding box center [229, 115] width 62 height 31
select select "1"
select select "single"
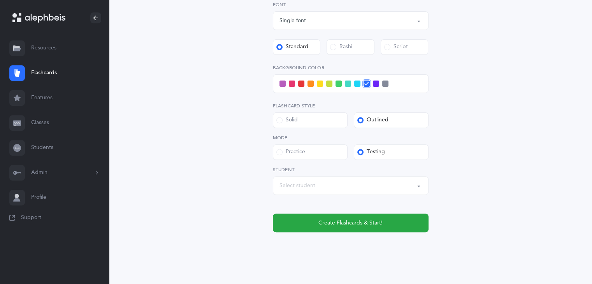
scroll to position [267, 0]
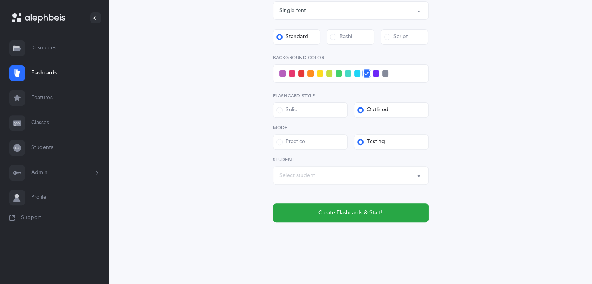
click at [422, 178] on button "Select student" at bounding box center [351, 175] width 156 height 19
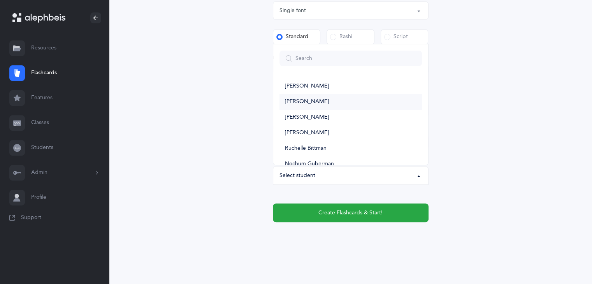
click at [362, 105] on link "[PERSON_NAME]" at bounding box center [350, 102] width 142 height 16
select select "11986"
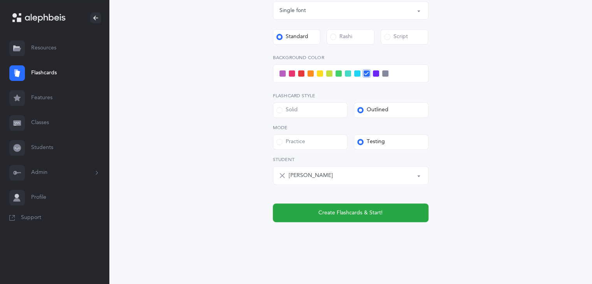
click at [291, 74] on span at bounding box center [292, 73] width 6 height 6
click at [0, 0] on input "checkbox" at bounding box center [0, 0] width 0 height 0
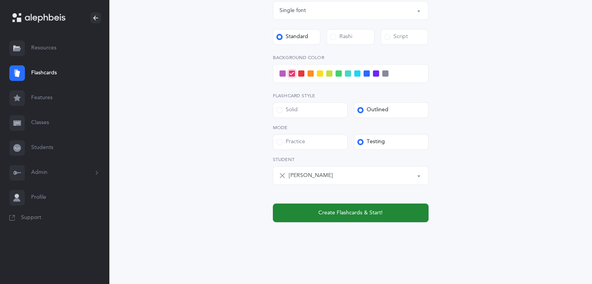
click at [349, 215] on span "Create Flashcards & Start!" at bounding box center [350, 213] width 64 height 8
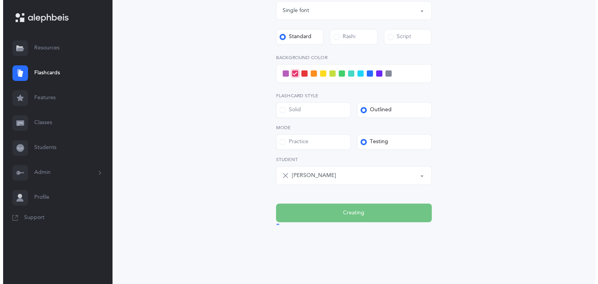
scroll to position [0, 0]
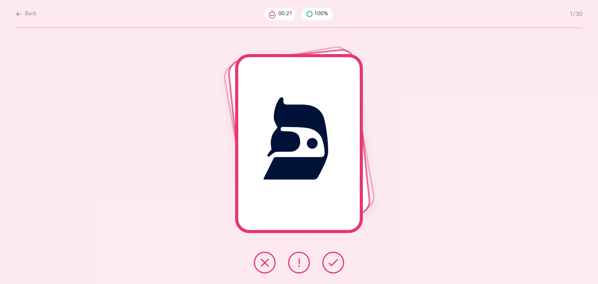
click at [258, 266] on button at bounding box center [265, 263] width 22 height 22
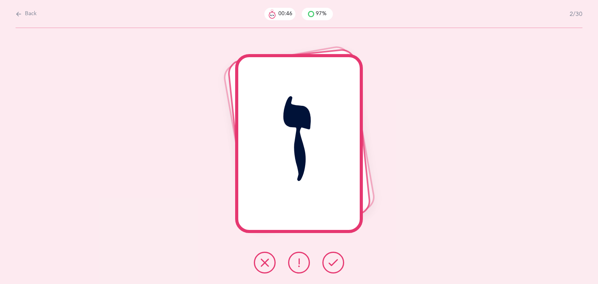
click at [332, 267] on icon at bounding box center [332, 262] width 9 height 9
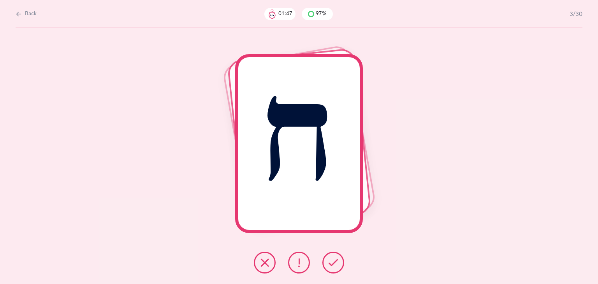
click at [263, 254] on button at bounding box center [265, 263] width 22 height 22
click at [335, 258] on icon at bounding box center [332, 262] width 9 height 9
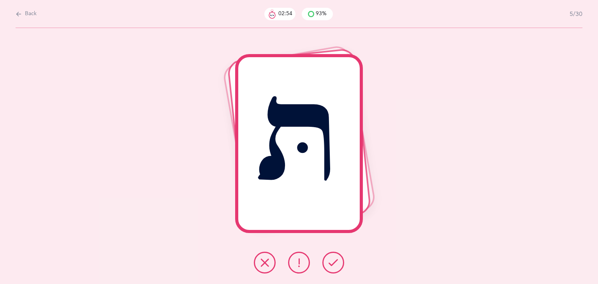
click at [262, 255] on button at bounding box center [265, 263] width 22 height 22
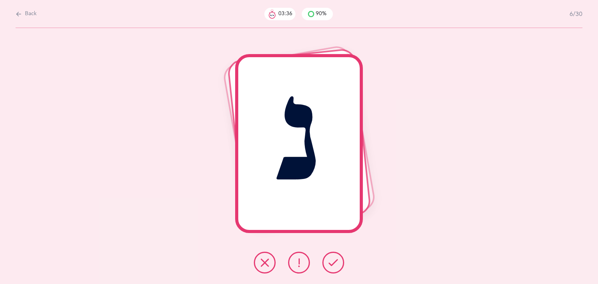
click at [267, 260] on icon at bounding box center [264, 262] width 9 height 9
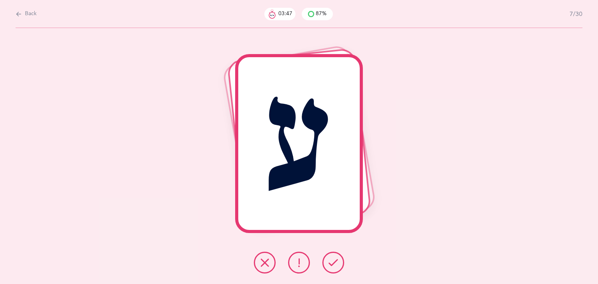
click at [339, 259] on button at bounding box center [333, 263] width 22 height 22
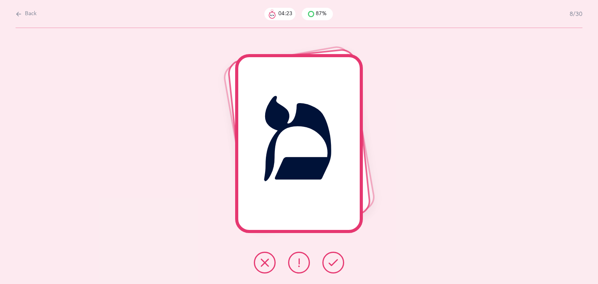
click at [339, 259] on button at bounding box center [333, 263] width 22 height 22
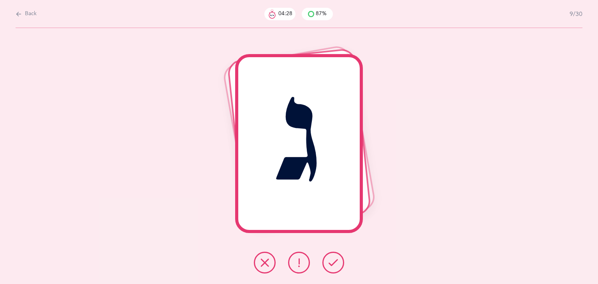
click at [334, 258] on icon at bounding box center [332, 262] width 9 height 9
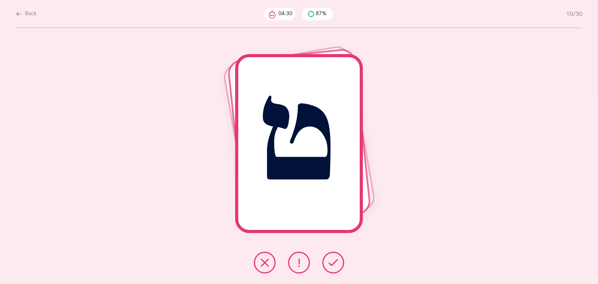
click at [334, 258] on icon at bounding box center [332, 262] width 9 height 9
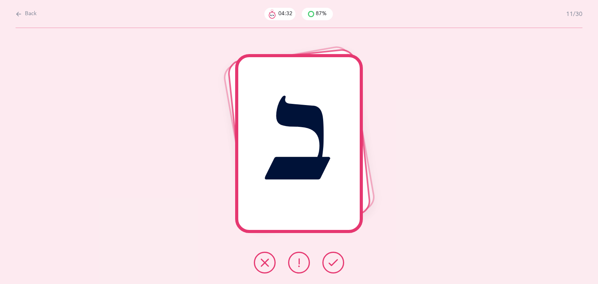
click at [334, 258] on icon at bounding box center [332, 262] width 9 height 9
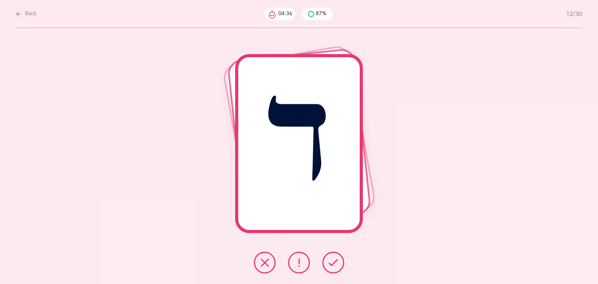
click at [334, 258] on icon at bounding box center [332, 262] width 9 height 9
click at [264, 260] on icon at bounding box center [264, 262] width 9 height 9
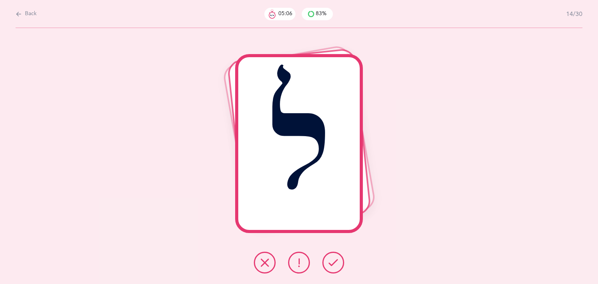
click at [330, 256] on button at bounding box center [333, 263] width 22 height 22
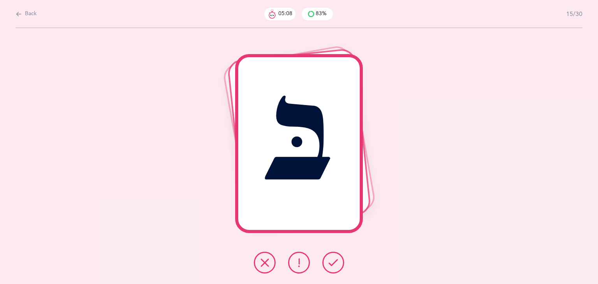
click at [330, 256] on button at bounding box center [333, 263] width 22 height 22
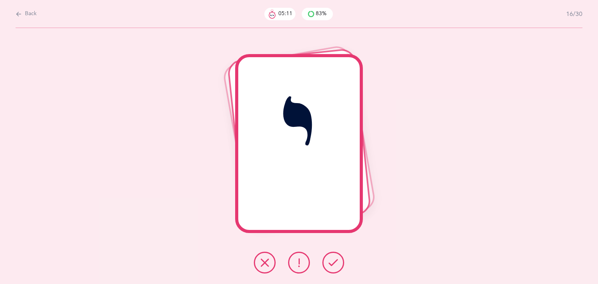
click at [330, 256] on button at bounding box center [333, 263] width 22 height 22
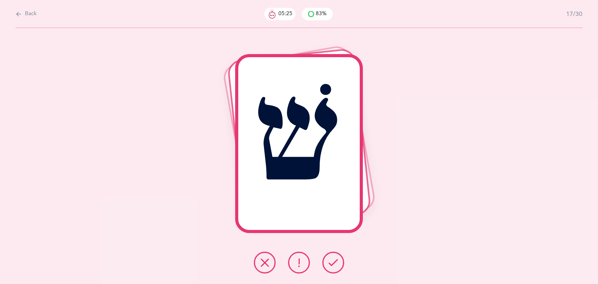
click at [257, 255] on button at bounding box center [265, 263] width 22 height 22
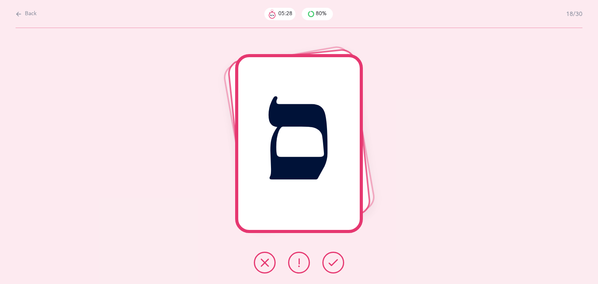
click at [330, 263] on icon at bounding box center [332, 262] width 9 height 9
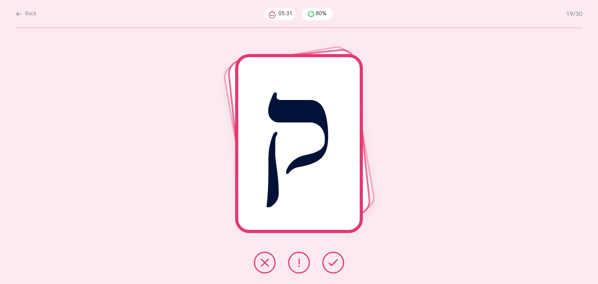
click at [263, 262] on icon at bounding box center [264, 262] width 9 height 9
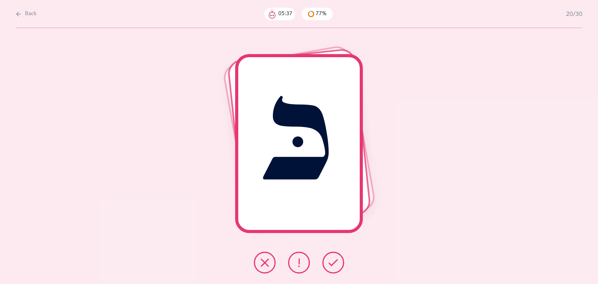
click at [341, 268] on button at bounding box center [333, 263] width 22 height 22
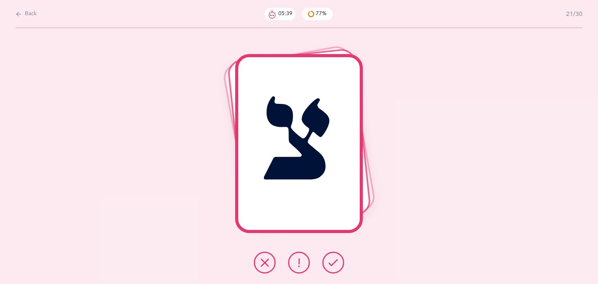
click at [341, 268] on button at bounding box center [333, 263] width 22 height 22
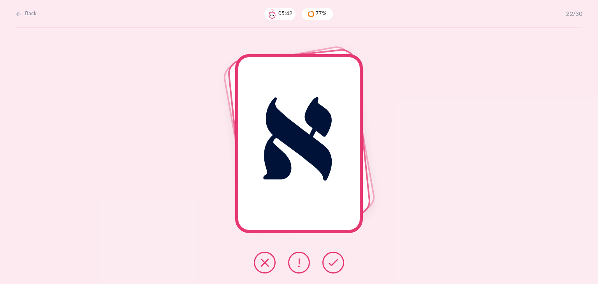
click at [339, 263] on button at bounding box center [333, 263] width 22 height 22
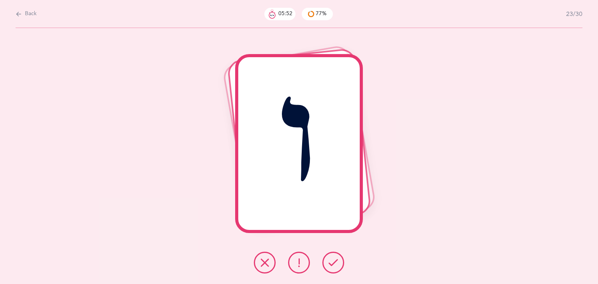
click at [339, 263] on button at bounding box center [333, 263] width 22 height 22
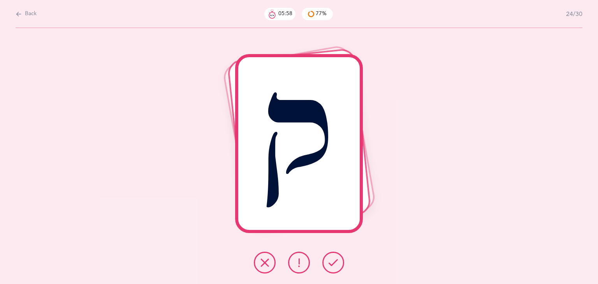
click at [270, 264] on button at bounding box center [265, 263] width 22 height 22
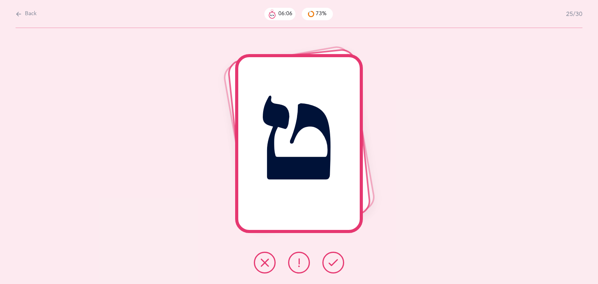
click at [259, 257] on button at bounding box center [265, 263] width 22 height 22
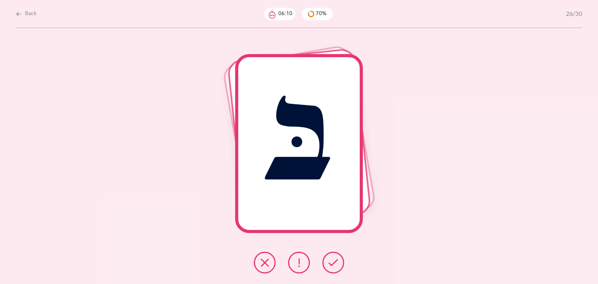
click at [327, 253] on button at bounding box center [333, 263] width 22 height 22
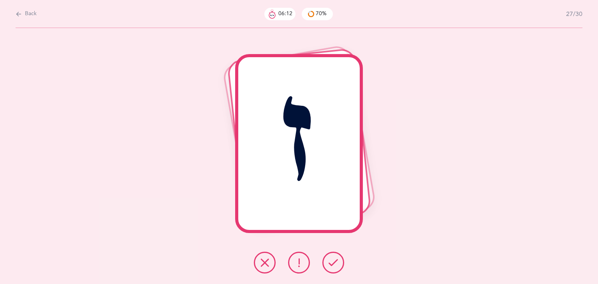
click at [327, 253] on button at bounding box center [333, 263] width 22 height 22
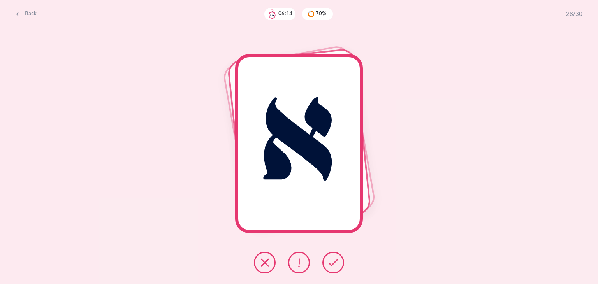
click at [327, 253] on button at bounding box center [333, 263] width 22 height 22
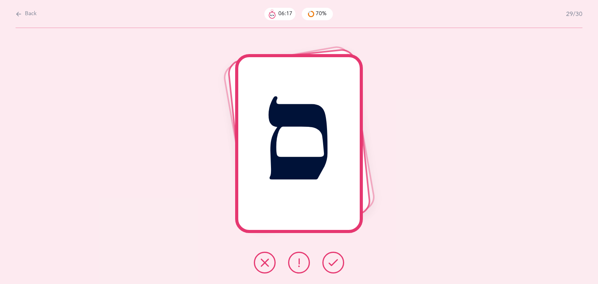
click at [327, 253] on button at bounding box center [333, 263] width 22 height 22
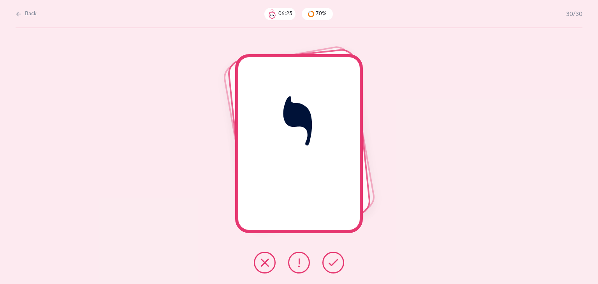
click at [307, 258] on button at bounding box center [299, 263] width 22 height 22
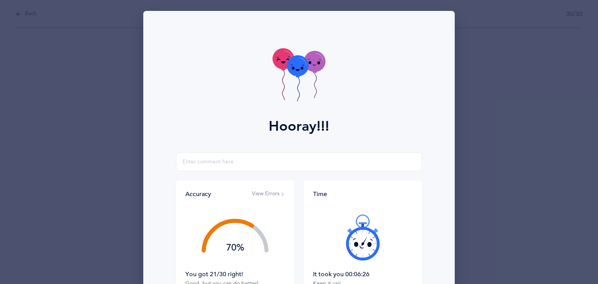
click at [272, 191] on button "View Errors" at bounding box center [268, 194] width 33 height 8
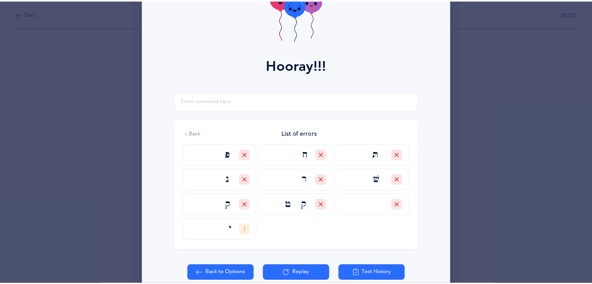
scroll to position [61, 0]
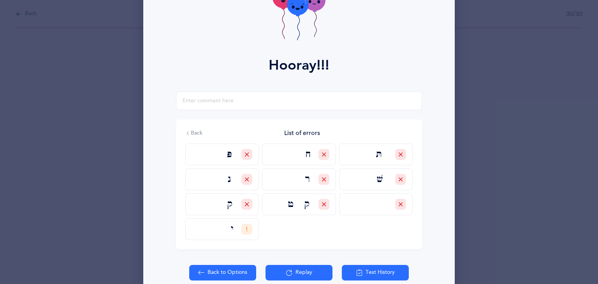
drag, startPoint x: 590, startPoint y: 60, endPoint x: 597, endPoint y: 29, distance: 32.1
click at [597, 29] on div "Hooray!!! Accuracy View Errors 70% You got 21/30 right! Good, but you can do be…" at bounding box center [299, 142] width 598 height 284
click at [225, 274] on button "Back to Options" at bounding box center [222, 273] width 67 height 16
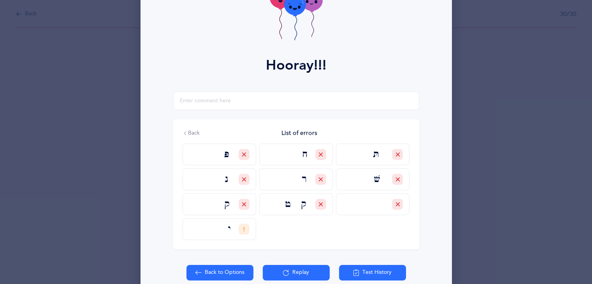
select select "1"
select select "single"
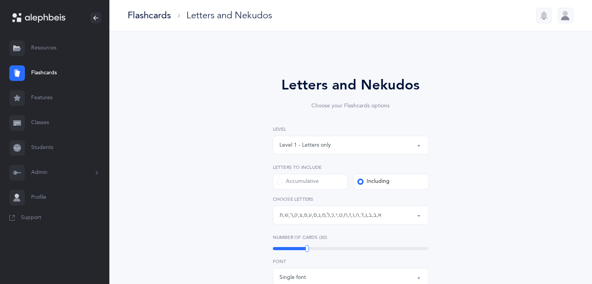
click at [45, 144] on link "Students" at bounding box center [54, 147] width 109 height 25
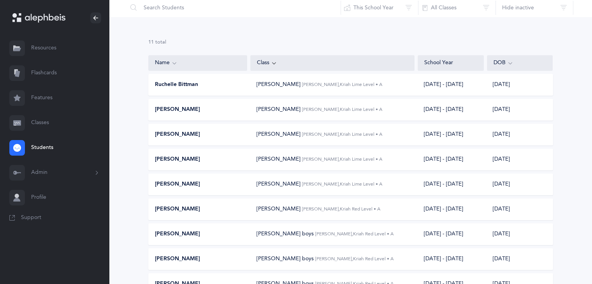
scroll to position [8, 0]
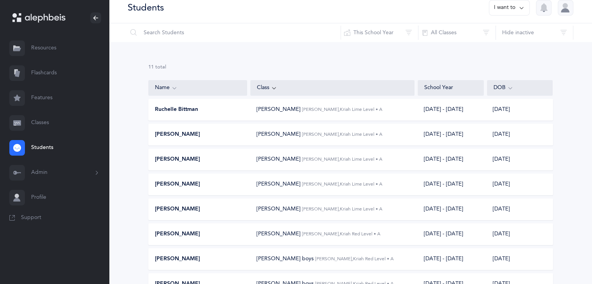
click at [59, 46] on link "Resources" at bounding box center [54, 48] width 109 height 25
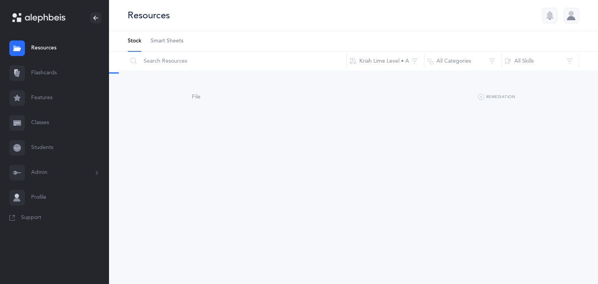
click at [42, 75] on link "Flashcards" at bounding box center [54, 73] width 109 height 25
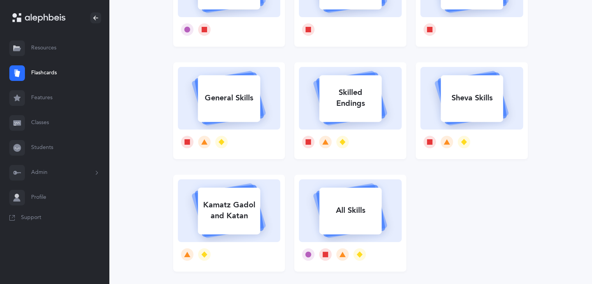
scroll to position [132, 0]
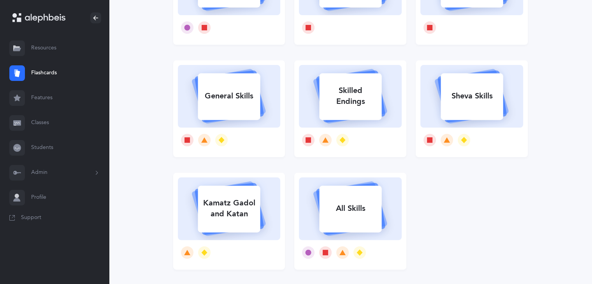
click at [262, 144] on div at bounding box center [229, 140] width 103 height 25
select select "single"
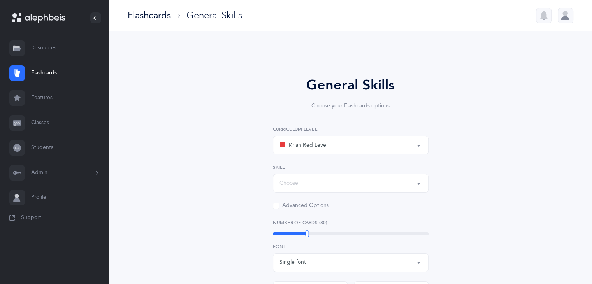
select select "Silent Letters"
select select
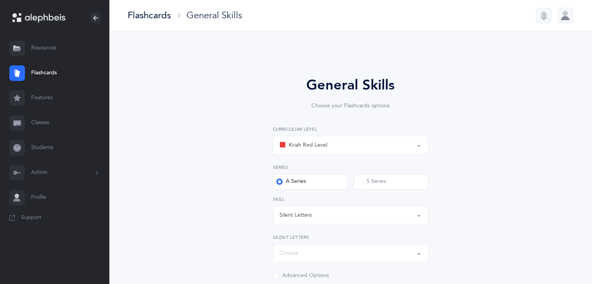
click at [333, 144] on div "Kriah Red Level" at bounding box center [350, 145] width 142 height 13
click at [415, 215] on button "Silent Letters" at bounding box center [351, 215] width 156 height 19
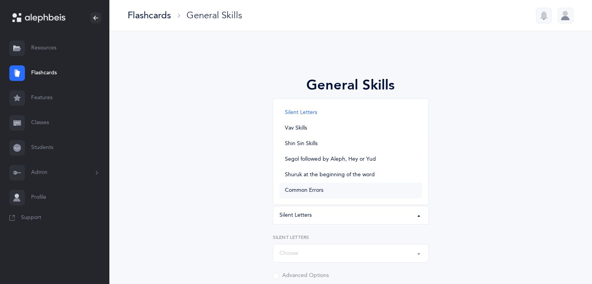
click at [405, 193] on link "Common Errors" at bounding box center [350, 191] width 142 height 16
select select "Common Errors"
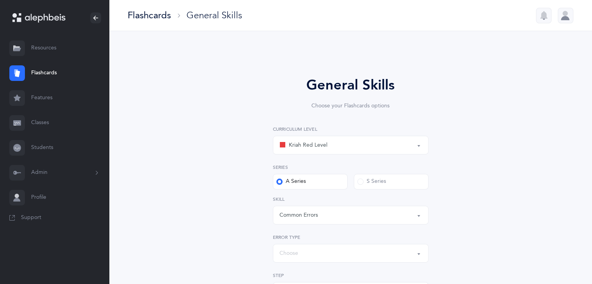
click at [417, 251] on button "Choose" at bounding box center [351, 253] width 156 height 19
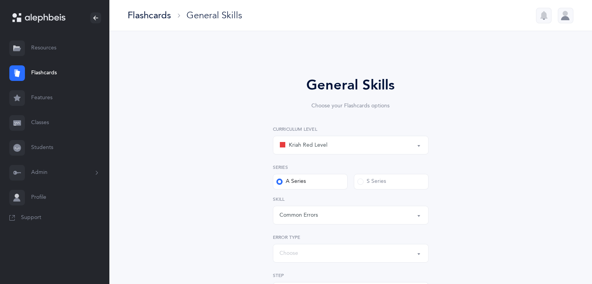
click at [415, 146] on button "Kriah Red Level" at bounding box center [351, 145] width 156 height 19
click at [369, 188] on link "Kriah Orange Level" at bounding box center [350, 184] width 142 height 16
select select "4"
select select
click at [419, 251] on button "Choose" at bounding box center [351, 253] width 156 height 19
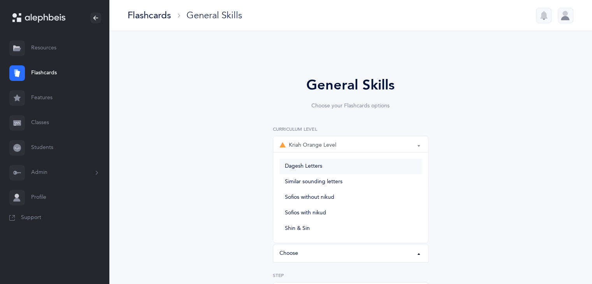
click at [335, 171] on link "Dagesh Letters" at bounding box center [350, 167] width 142 height 16
select select "Dagesh Letters"
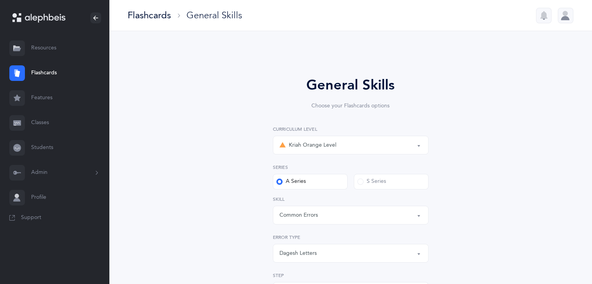
click at [358, 149] on div "Kriah Orange Level" at bounding box center [350, 145] width 142 height 13
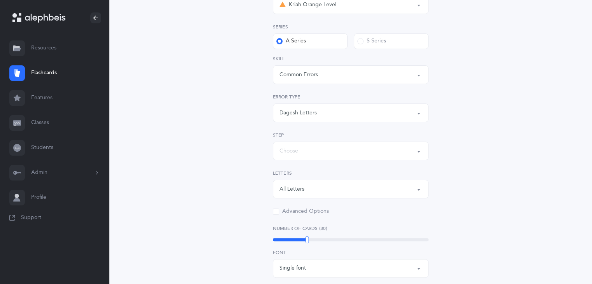
scroll to position [144, 0]
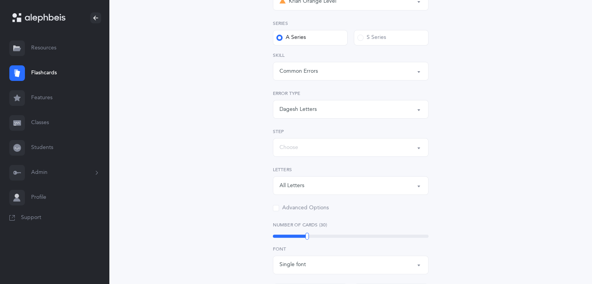
click at [419, 144] on button "Choose" at bounding box center [351, 147] width 156 height 19
click at [346, 187] on link "Step 2: Simple words" at bounding box center [350, 187] width 142 height 16
select select "Simple words"
click at [419, 184] on button "All Letters" at bounding box center [351, 185] width 156 height 19
click at [375, 145] on link "כּ" at bounding box center [350, 143] width 142 height 16
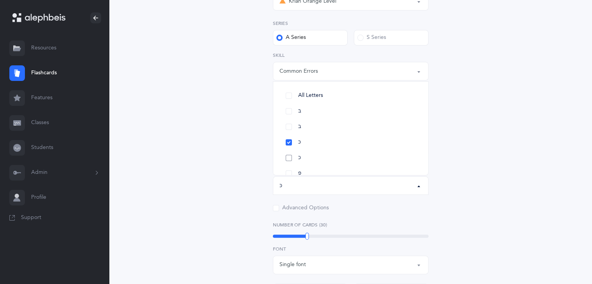
click at [369, 155] on link "כ" at bounding box center [350, 158] width 142 height 16
click at [364, 126] on link "ב" at bounding box center [350, 127] width 142 height 16
select select "2"
click at [358, 140] on link "כּ" at bounding box center [350, 143] width 142 height 16
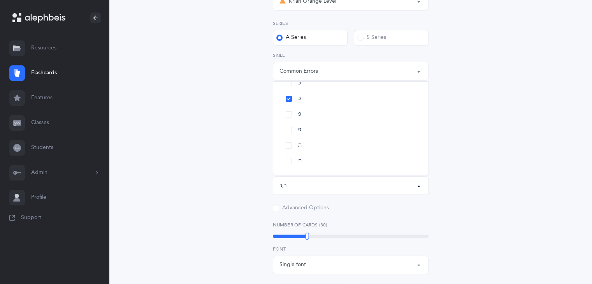
click at [479, 142] on div "General Skills Choose your Flashcards options Kriah Red Level Kriah Orange Leve…" at bounding box center [350, 218] width 355 height 618
drag, startPoint x: 592, startPoint y: 128, endPoint x: 587, endPoint y: 151, distance: 23.4
click at [587, 151] on div "General Skills Choose your Flashcards options Kriah Red Level Kriah Orange Leve…" at bounding box center [350, 222] width 483 height 670
click at [510, 125] on div "General Skills Choose your Flashcards options Kriah Red Level Kriah Orange Leve…" at bounding box center [350, 218] width 355 height 618
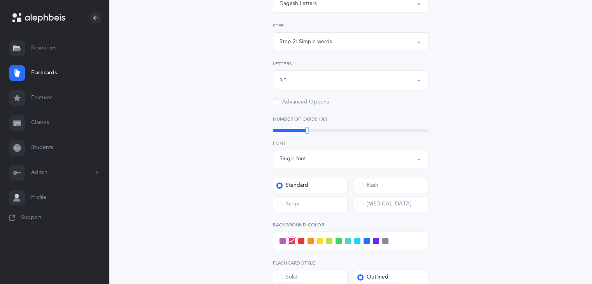
scroll to position [249, 0]
click at [274, 105] on span at bounding box center [276, 103] width 6 height 6
click at [0, 0] on input "Advanced Options" at bounding box center [0, 0] width 0 height 0
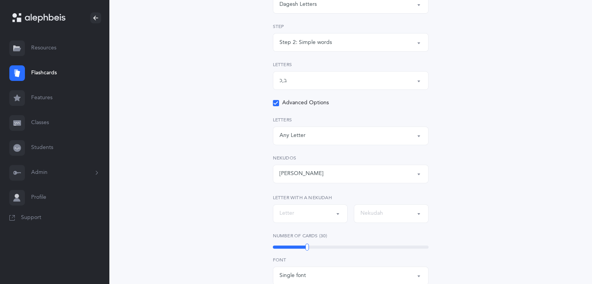
click at [274, 105] on icon at bounding box center [276, 103] width 4 height 4
click at [0, 0] on input "Advanced Options" at bounding box center [0, 0] width 0 height 0
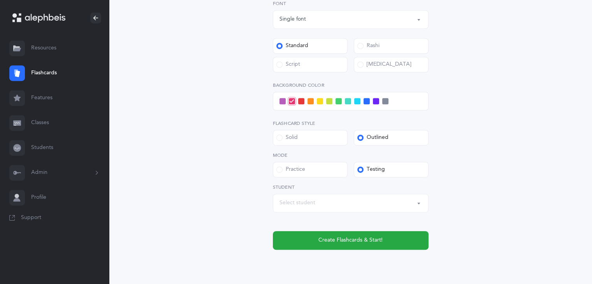
scroll to position [396, 0]
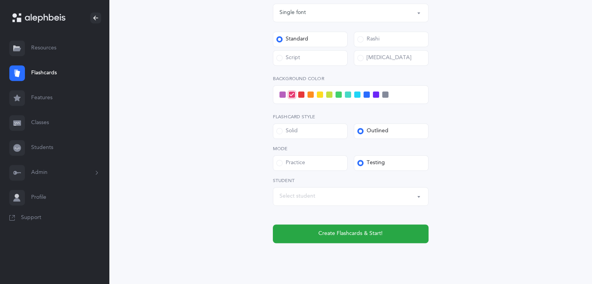
click at [283, 165] on div "Practice" at bounding box center [290, 163] width 29 height 8
click at [0, 0] on input "Practice" at bounding box center [0, 0] width 0 height 0
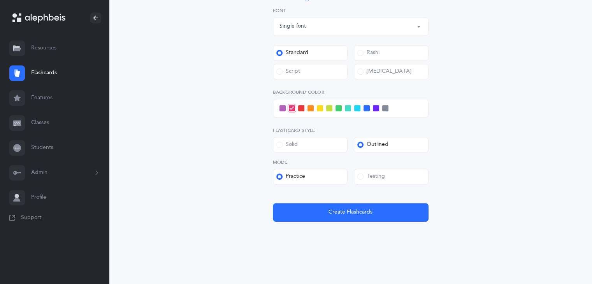
scroll to position [383, 0]
click at [377, 110] on span at bounding box center [376, 108] width 6 height 6
click at [0, 0] on input "checkbox" at bounding box center [0, 0] width 0 height 0
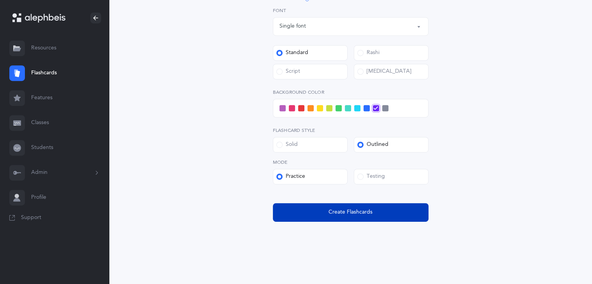
click at [402, 212] on button "Create Flashcards" at bounding box center [351, 212] width 156 height 19
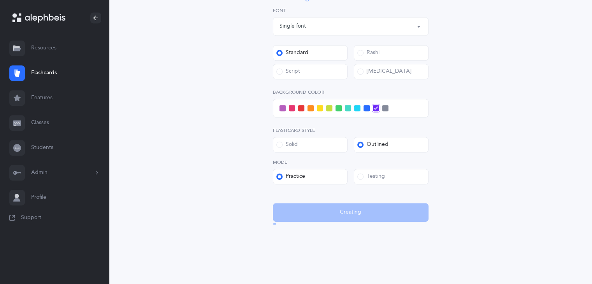
scroll to position [0, 0]
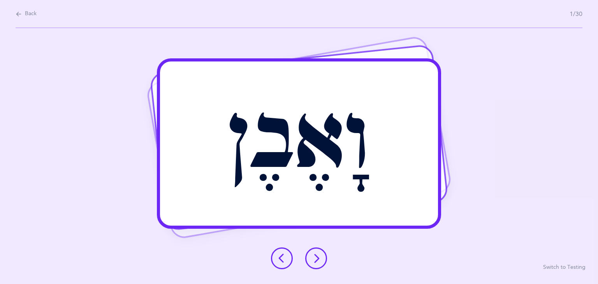
click at [325, 259] on button at bounding box center [316, 258] width 22 height 22
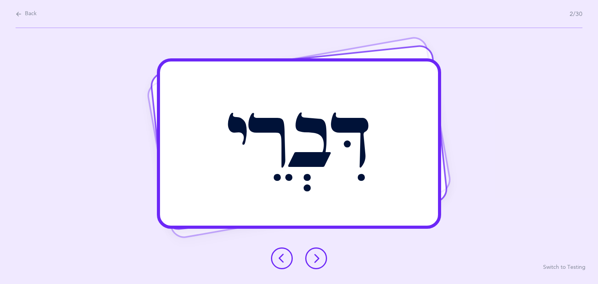
click at [325, 259] on button at bounding box center [316, 258] width 22 height 22
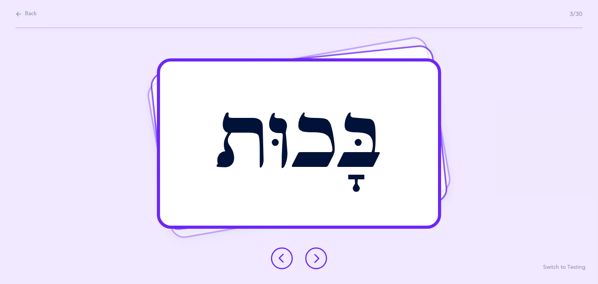
click at [325, 259] on button at bounding box center [316, 258] width 22 height 22
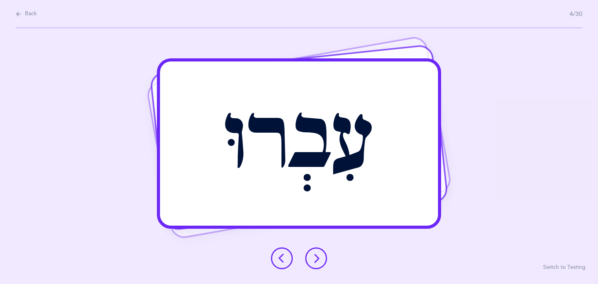
click at [325, 259] on button at bounding box center [316, 258] width 22 height 22
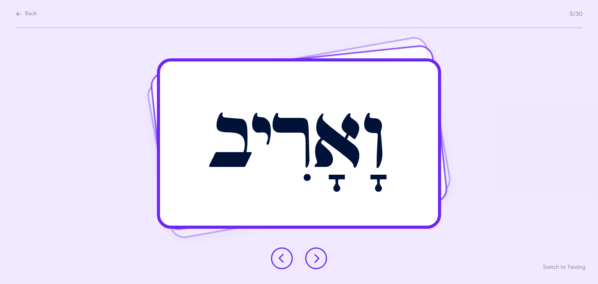
click at [325, 259] on button at bounding box center [316, 258] width 22 height 22
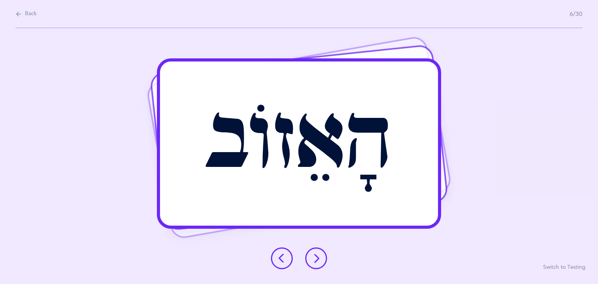
click at [325, 259] on button at bounding box center [316, 258] width 22 height 22
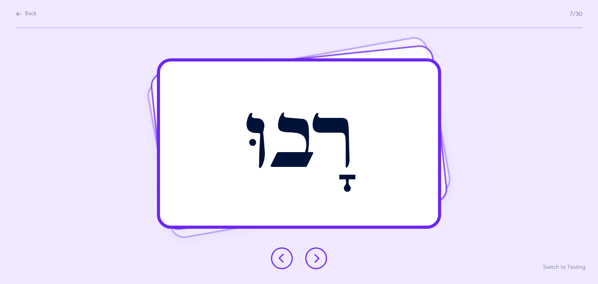
click at [325, 259] on button at bounding box center [316, 258] width 22 height 22
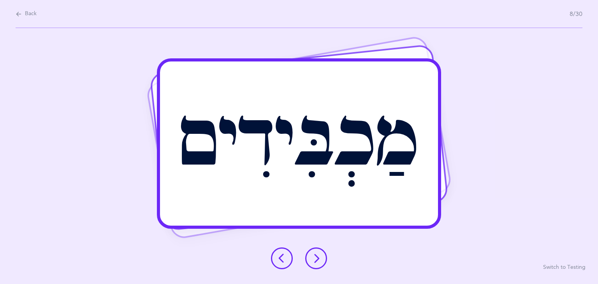
click at [325, 259] on button at bounding box center [316, 258] width 22 height 22
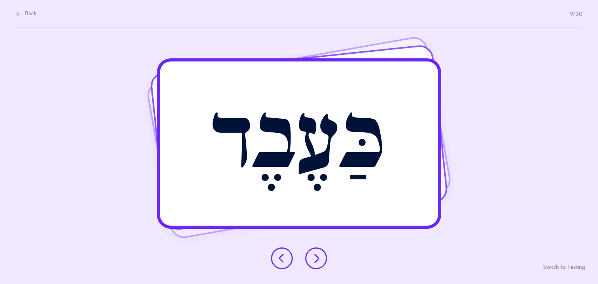
click at [325, 259] on button at bounding box center [316, 258] width 22 height 22
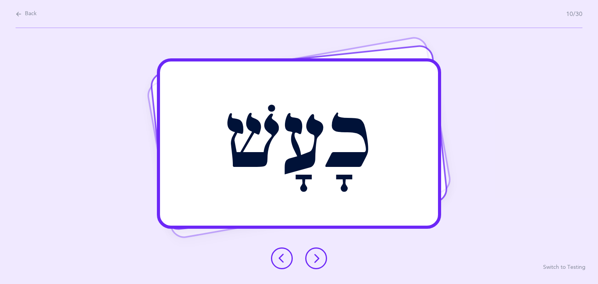
click at [325, 259] on button at bounding box center [316, 258] width 22 height 22
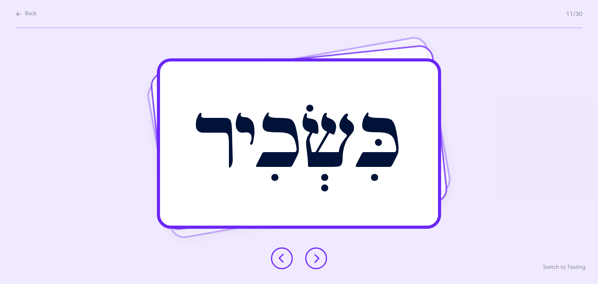
click at [325, 259] on button at bounding box center [316, 258] width 22 height 22
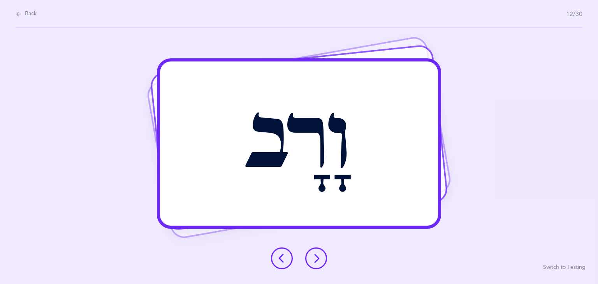
click at [325, 259] on button at bounding box center [316, 258] width 22 height 22
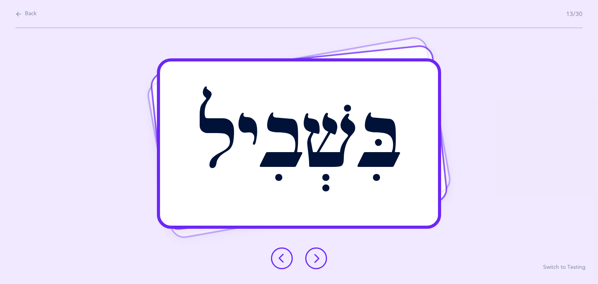
click at [325, 259] on button at bounding box center [316, 258] width 22 height 22
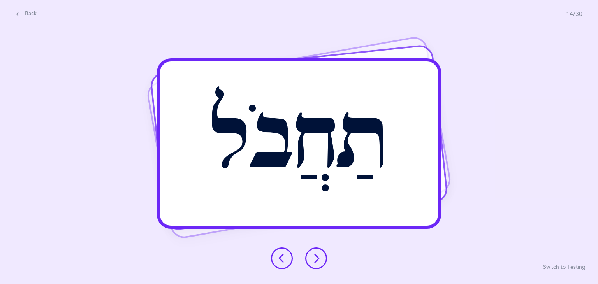
click at [325, 259] on button at bounding box center [316, 258] width 22 height 22
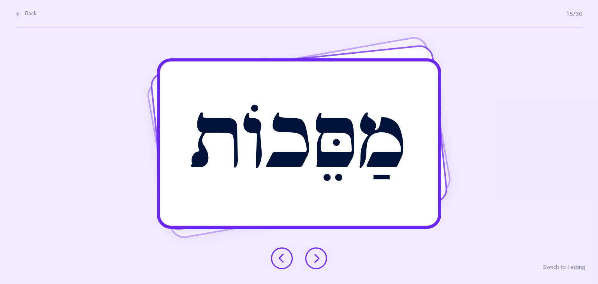
click at [325, 259] on button at bounding box center [316, 258] width 22 height 22
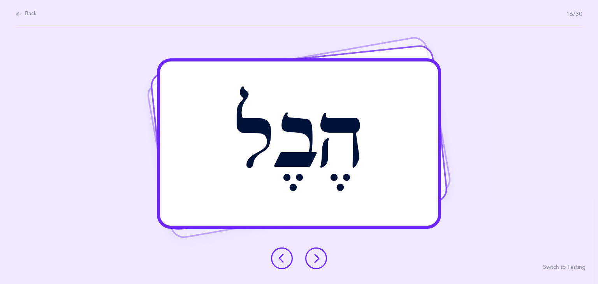
click at [321, 262] on button at bounding box center [316, 258] width 22 height 22
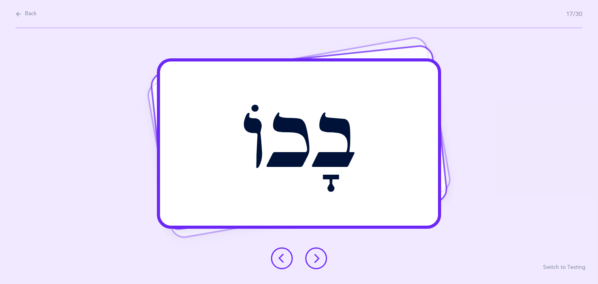
click at [321, 262] on button at bounding box center [316, 258] width 22 height 22
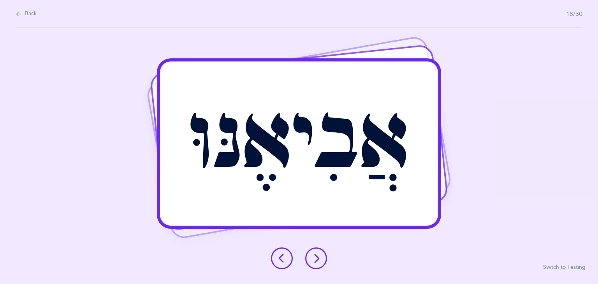
click at [321, 262] on button at bounding box center [316, 258] width 22 height 22
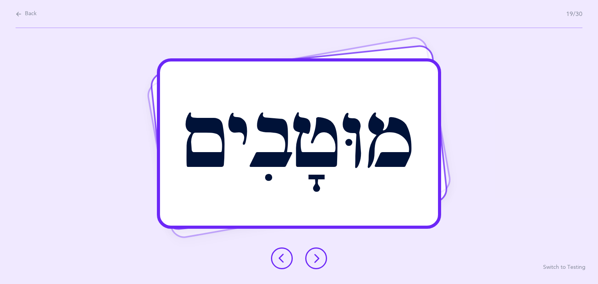
click at [321, 262] on button at bounding box center [316, 258] width 22 height 22
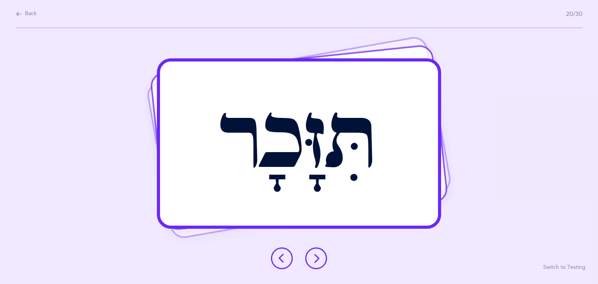
click at [321, 262] on button at bounding box center [316, 258] width 22 height 22
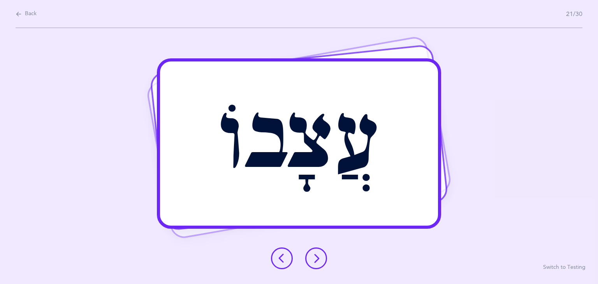
click at [321, 262] on button at bounding box center [316, 258] width 22 height 22
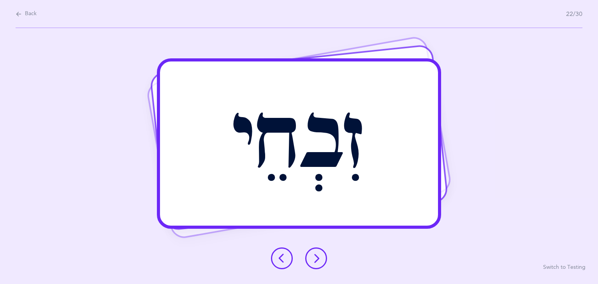
click at [321, 262] on button at bounding box center [316, 258] width 22 height 22
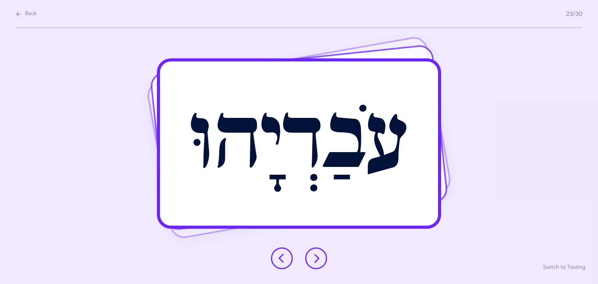
click at [321, 262] on button at bounding box center [316, 258] width 22 height 22
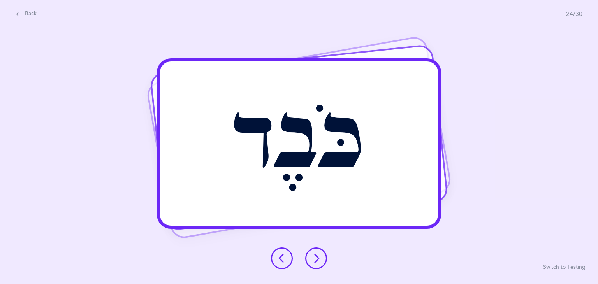
click at [321, 262] on button at bounding box center [316, 258] width 22 height 22
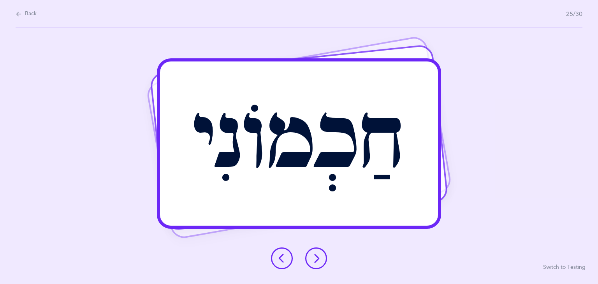
click at [321, 262] on button at bounding box center [316, 258] width 22 height 22
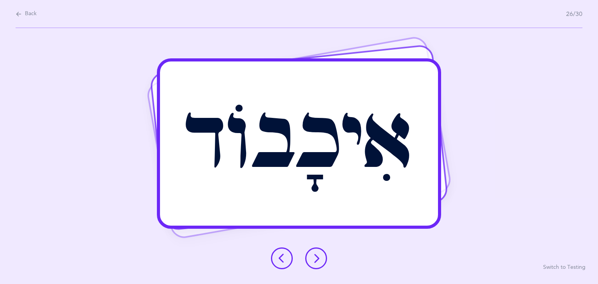
click at [321, 262] on button at bounding box center [316, 258] width 22 height 22
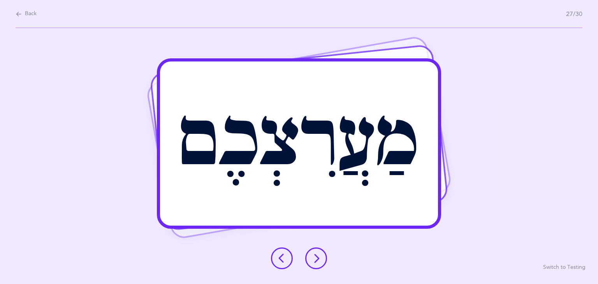
click at [321, 262] on button at bounding box center [316, 258] width 22 height 22
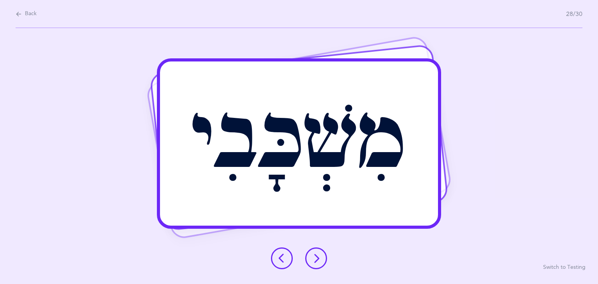
click at [321, 262] on button at bounding box center [316, 258] width 22 height 22
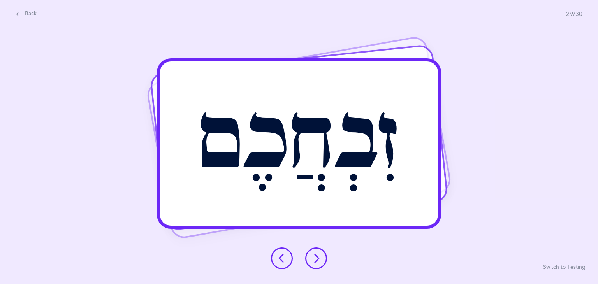
click at [321, 262] on button at bounding box center [316, 258] width 22 height 22
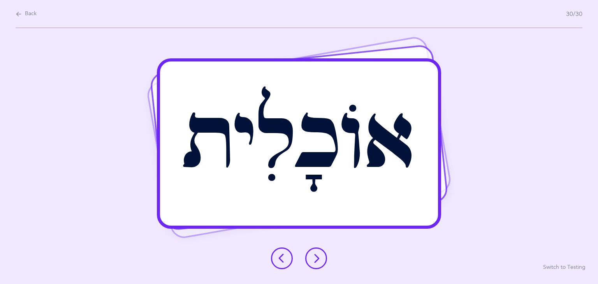
click at [321, 262] on button at bounding box center [316, 258] width 22 height 22
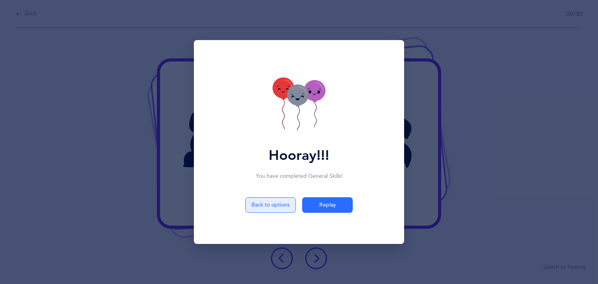
click at [280, 207] on button "Back to options" at bounding box center [270, 205] width 51 height 16
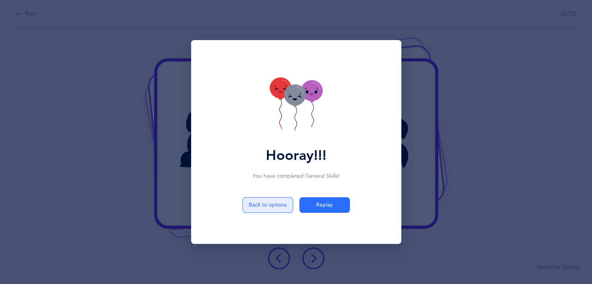
select select "4"
select select "Common Errors"
select select "Dagesh Letters"
select select "Simple words"
select select "2"
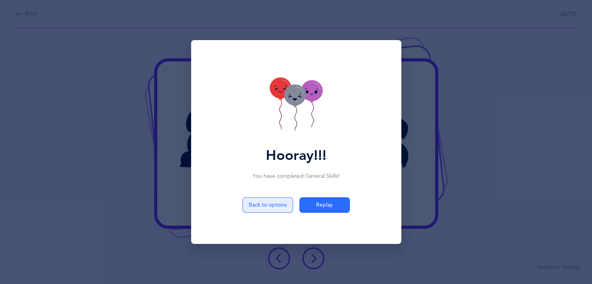
select select "single"
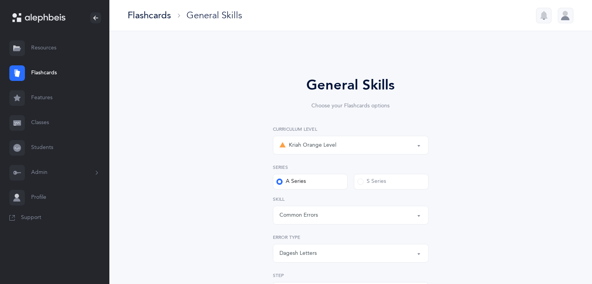
scroll to position [4, 0]
click at [48, 145] on link "Students" at bounding box center [54, 147] width 109 height 25
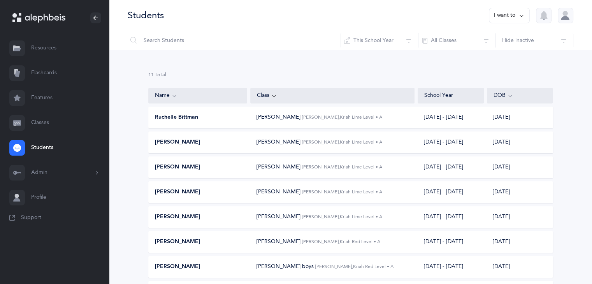
click at [215, 218] on div "[PERSON_NAME]" at bounding box center [198, 217] width 99 height 8
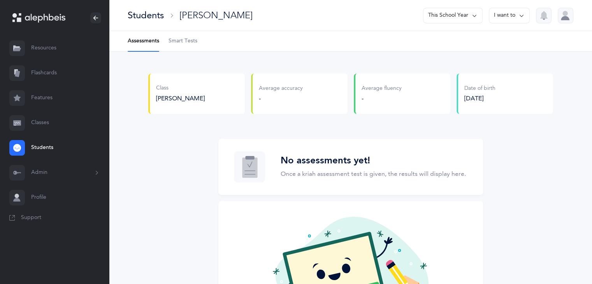
click at [191, 42] on span "Smart Tests" at bounding box center [182, 41] width 29 height 8
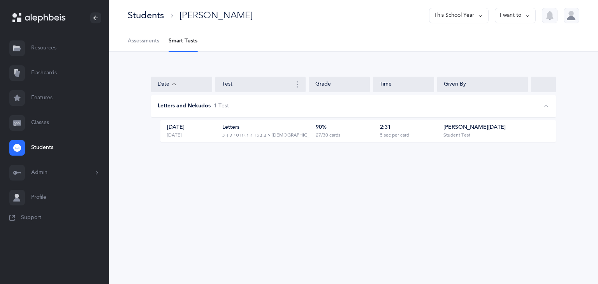
click at [57, 72] on link "Flashcards" at bounding box center [54, 73] width 109 height 25
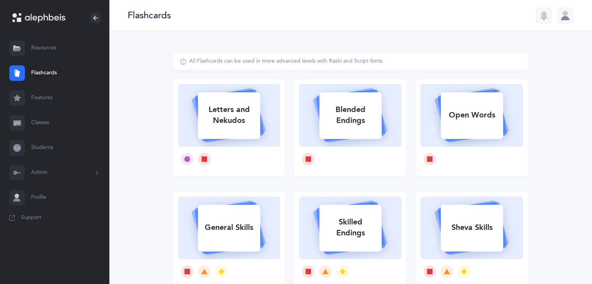
click at [249, 109] on div "Letters and Nekudos" at bounding box center [229, 115] width 62 height 31
select select "1"
select select "single"
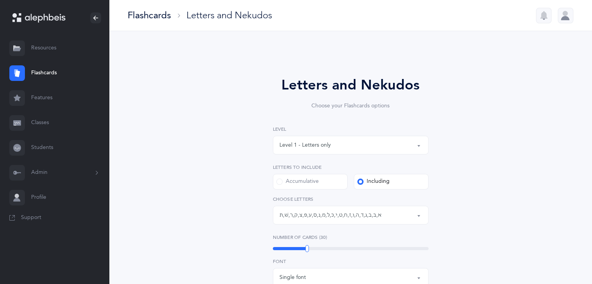
click at [419, 216] on button "Letters: א , בּ , ב , ג , ד , ה , ו , ז , ח , ט , י , כּ , ל , מ , נ , ס , ע , …" at bounding box center [351, 215] width 156 height 19
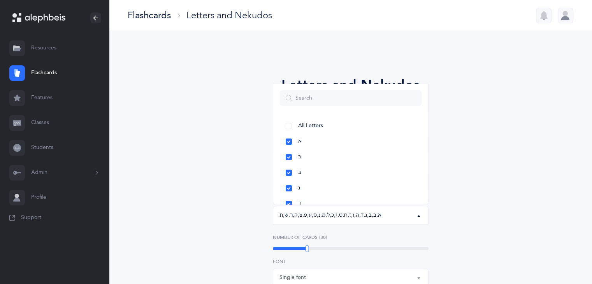
drag, startPoint x: 422, startPoint y: 126, endPoint x: 423, endPoint y: 134, distance: 8.2
click at [423, 134] on div "All Letters א בּ ב ג ד ה ו ז ח ט י כּ ךּ כ [DEMOGRAPHIC_DATA] ל מ ם נ ן ס ע פּ …" at bounding box center [350, 158] width 155 height 93
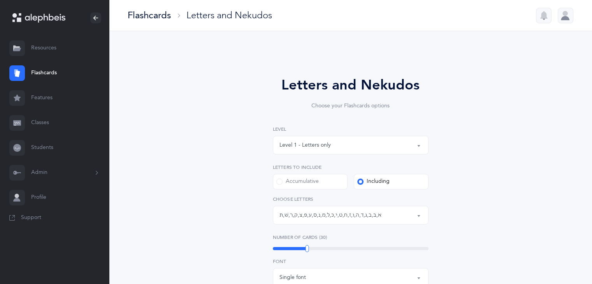
click at [420, 217] on button "Letters: א , בּ , ב , ג , ד , ה , ו , ז , ח , ט , י , כּ , ל , מ , נ , ס , ע , …" at bounding box center [351, 215] width 156 height 19
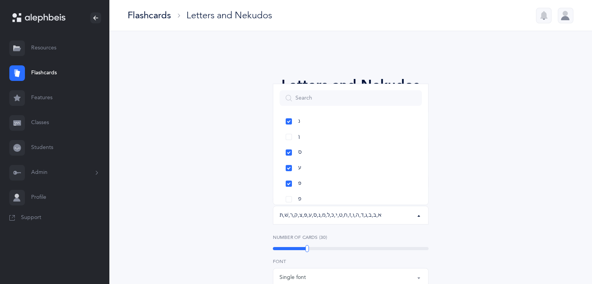
scroll to position [337, 0]
click at [366, 195] on link "צ" at bounding box center [350, 194] width 142 height 16
click at [336, 146] on link "פּ" at bounding box center [350, 147] width 142 height 16
click at [333, 128] on link "ע" at bounding box center [350, 132] width 142 height 16
click at [331, 116] on link "ס" at bounding box center [350, 116] width 142 height 16
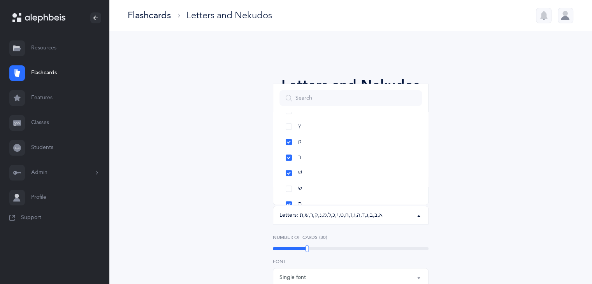
scroll to position [424, 0]
click at [347, 141] on link "ק" at bounding box center [350, 138] width 142 height 16
click at [346, 156] on link "ר" at bounding box center [350, 154] width 142 height 16
click at [347, 168] on link "שׁ" at bounding box center [350, 169] width 142 height 16
click at [347, 194] on link "תּ" at bounding box center [350, 200] width 142 height 16
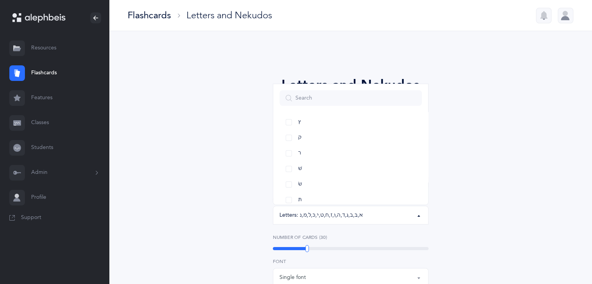
click at [479, 183] on div "Letters and Nekudos Choose your Flashcards options Level 1 - Letters only Level…" at bounding box center [350, 269] width 355 height 432
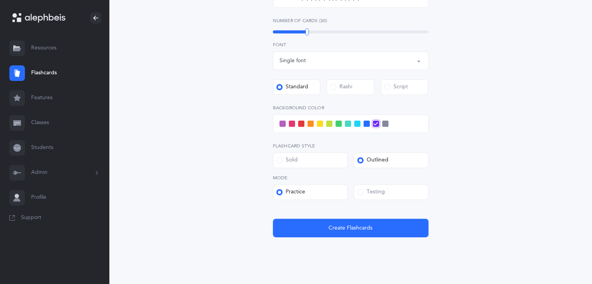
scroll to position [219, 0]
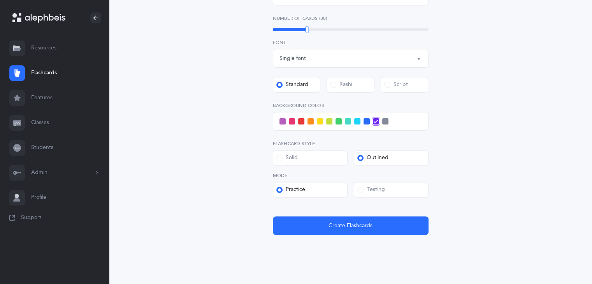
click at [339, 121] on span at bounding box center [338, 121] width 6 height 6
click at [0, 0] on input "checkbox" at bounding box center [0, 0] width 0 height 0
click at [405, 191] on label "Testing" at bounding box center [391, 190] width 75 height 16
click at [0, 0] on input "Testing" at bounding box center [0, 0] width 0 height 0
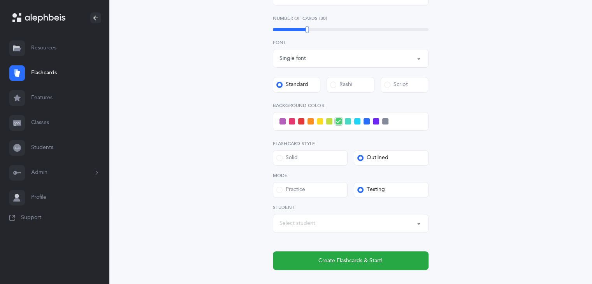
click at [402, 225] on div "Select student" at bounding box center [350, 223] width 142 height 13
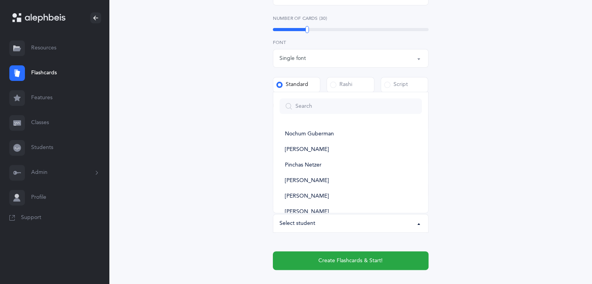
scroll to position [90, 0]
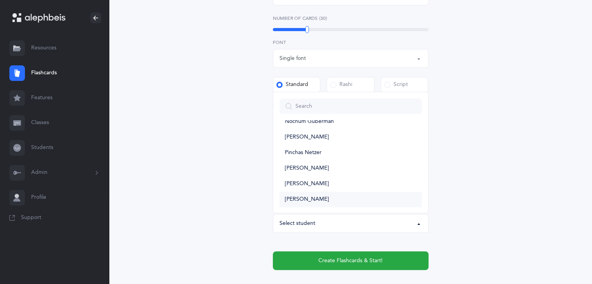
click at [367, 198] on link "[PERSON_NAME]" at bounding box center [350, 200] width 142 height 16
select select "11980"
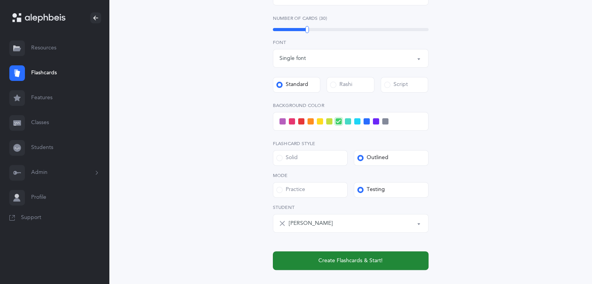
click at [355, 265] on button "Create Flashcards & Start!" at bounding box center [351, 260] width 156 height 19
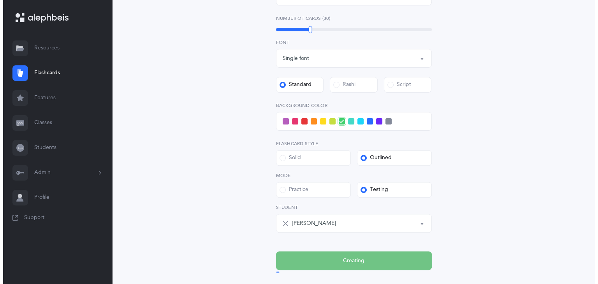
scroll to position [0, 0]
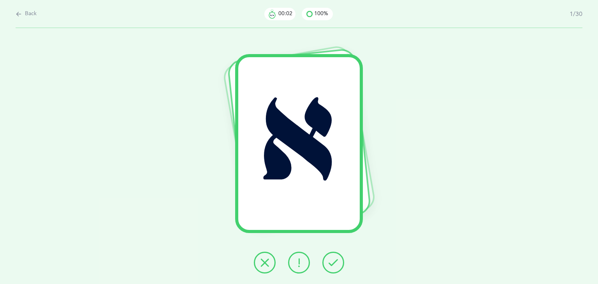
click at [340, 264] on button at bounding box center [333, 263] width 22 height 22
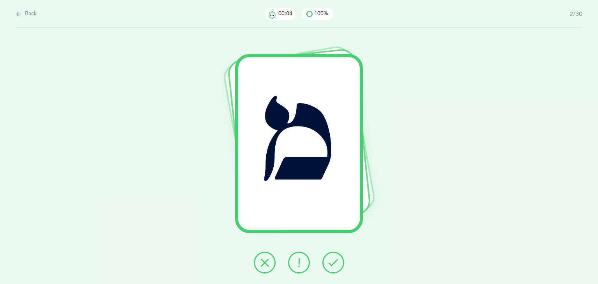
click at [340, 264] on button at bounding box center [333, 263] width 22 height 22
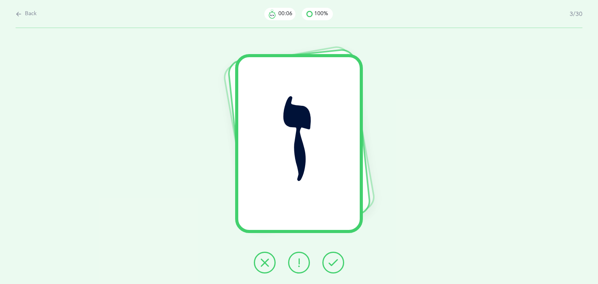
click at [340, 264] on button at bounding box center [333, 263] width 22 height 22
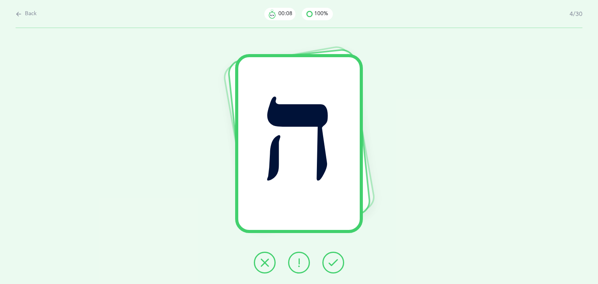
click at [340, 264] on button at bounding box center [333, 263] width 22 height 22
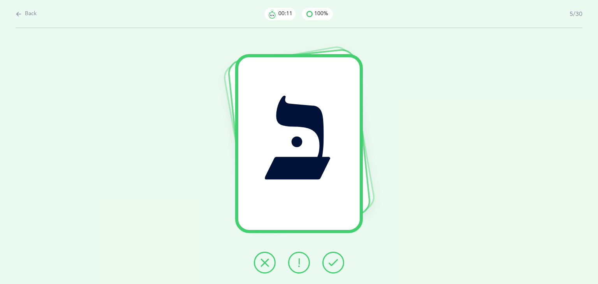
click at [340, 264] on button at bounding box center [333, 263] width 22 height 22
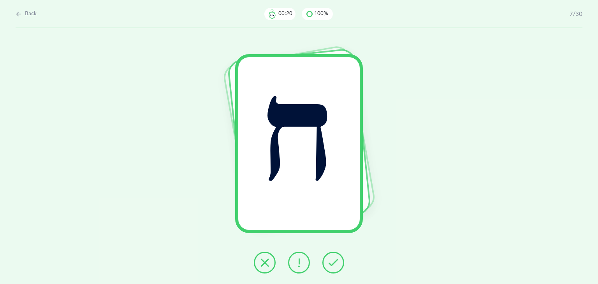
click at [340, 264] on button at bounding box center [333, 263] width 22 height 22
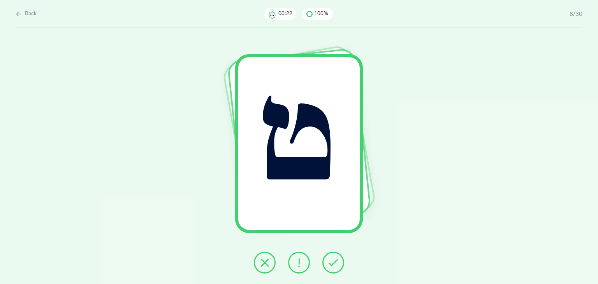
click at [340, 264] on button at bounding box center [333, 263] width 22 height 22
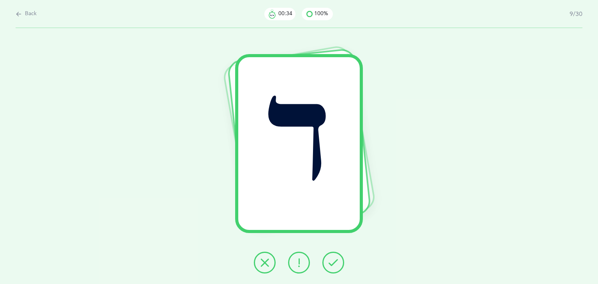
click at [271, 262] on button at bounding box center [265, 263] width 22 height 22
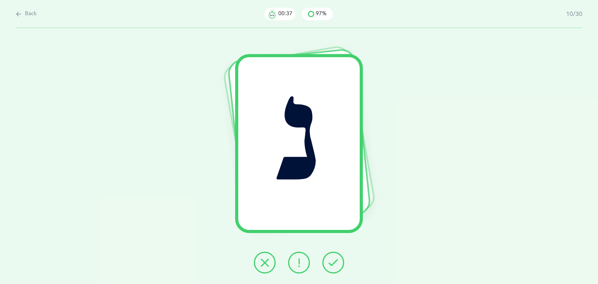
click at [339, 266] on button at bounding box center [333, 263] width 22 height 22
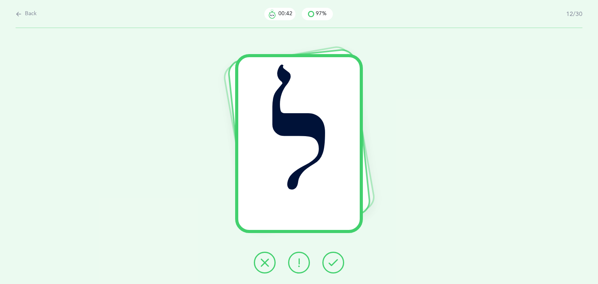
click at [339, 266] on button at bounding box center [333, 263] width 22 height 22
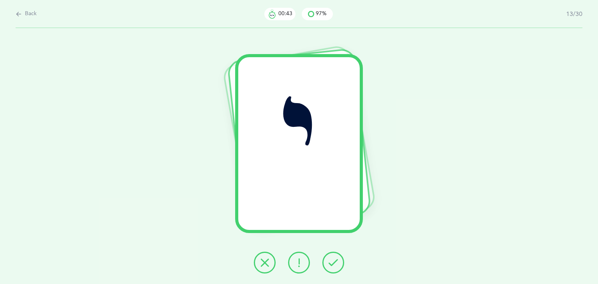
click at [339, 266] on button at bounding box center [333, 263] width 22 height 22
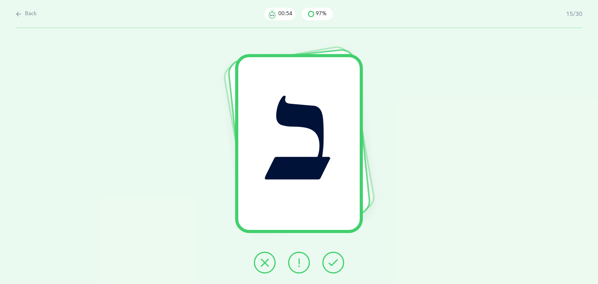
click at [300, 267] on icon at bounding box center [298, 262] width 9 height 9
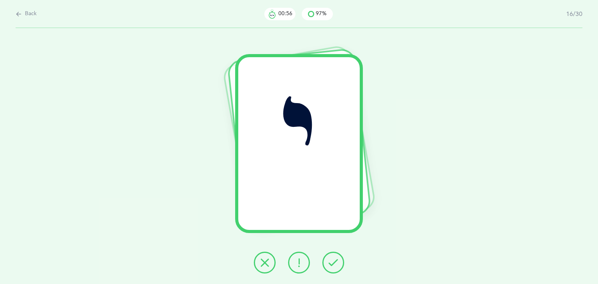
click at [335, 267] on icon at bounding box center [332, 262] width 9 height 9
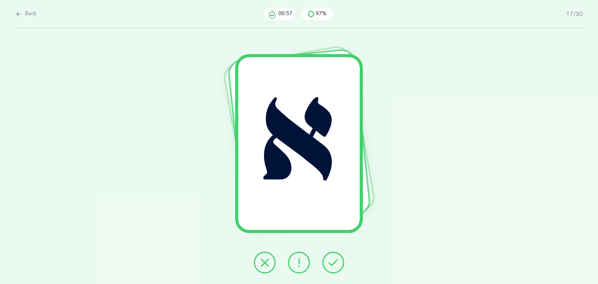
click at [335, 267] on icon at bounding box center [332, 262] width 9 height 9
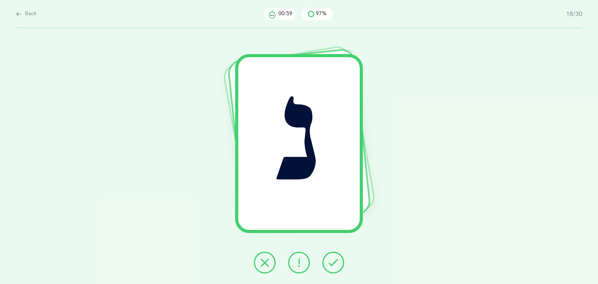
click at [335, 267] on icon at bounding box center [332, 262] width 9 height 9
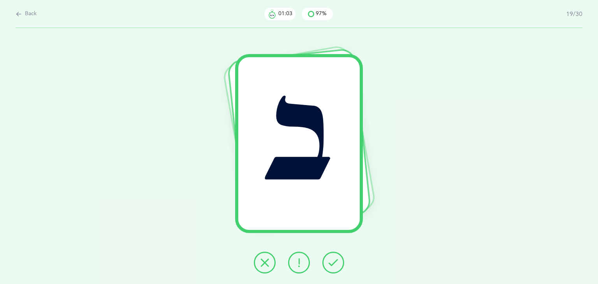
click at [335, 267] on icon at bounding box center [332, 262] width 9 height 9
click at [274, 265] on button at bounding box center [265, 263] width 22 height 22
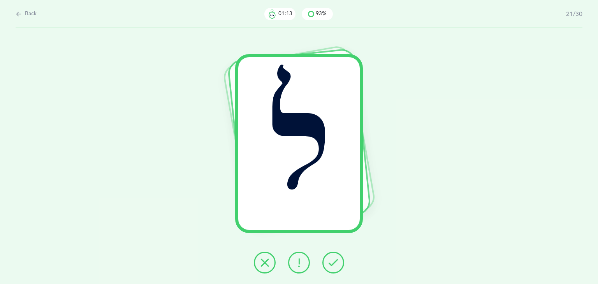
click at [333, 268] on button at bounding box center [333, 263] width 22 height 22
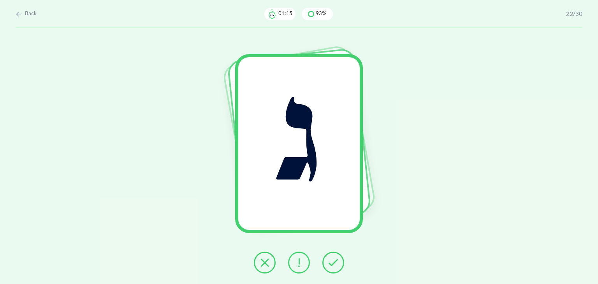
click at [333, 268] on button at bounding box center [333, 263] width 22 height 22
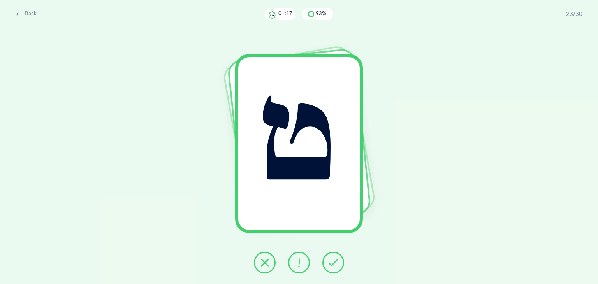
click at [333, 268] on button at bounding box center [333, 263] width 22 height 22
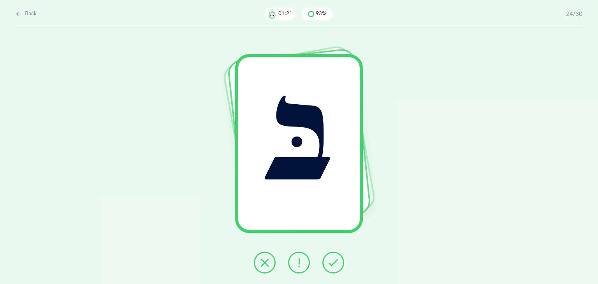
click at [333, 268] on button at bounding box center [333, 263] width 22 height 22
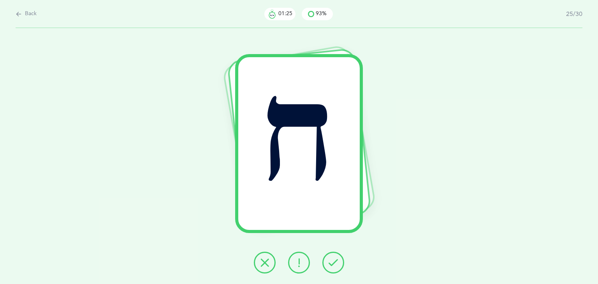
click at [333, 268] on button at bounding box center [333, 263] width 22 height 22
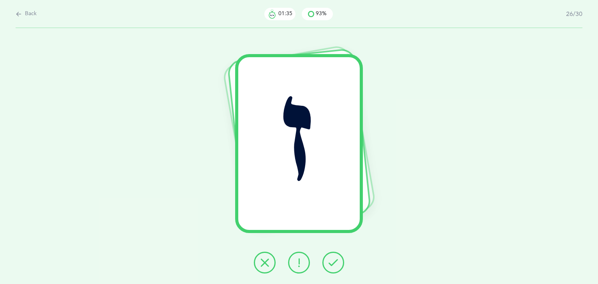
click at [268, 267] on icon at bounding box center [264, 262] width 9 height 9
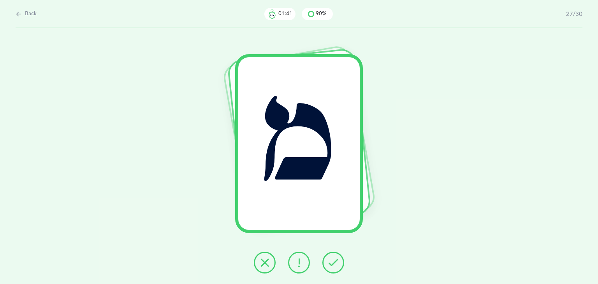
click at [327, 267] on button at bounding box center [333, 263] width 22 height 22
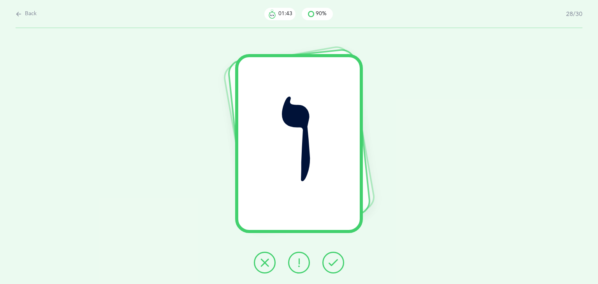
click at [327, 267] on button at bounding box center [333, 263] width 22 height 22
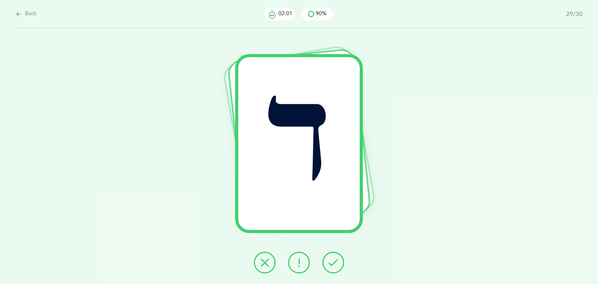
click at [297, 267] on icon at bounding box center [298, 262] width 9 height 9
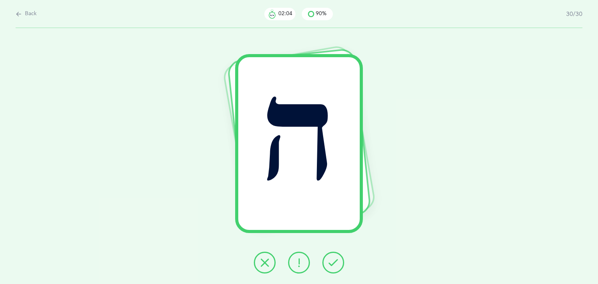
click at [333, 266] on icon at bounding box center [332, 262] width 9 height 9
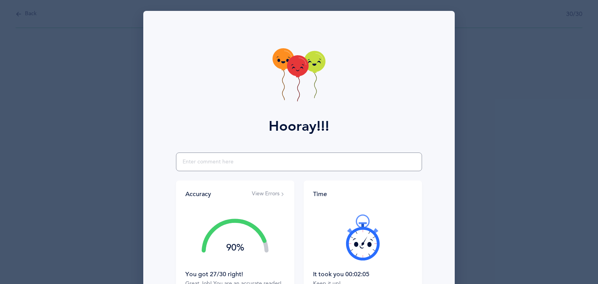
click at [202, 166] on input "text" at bounding box center [299, 162] width 246 height 19
